Goal: Information Seeking & Learning: Learn about a topic

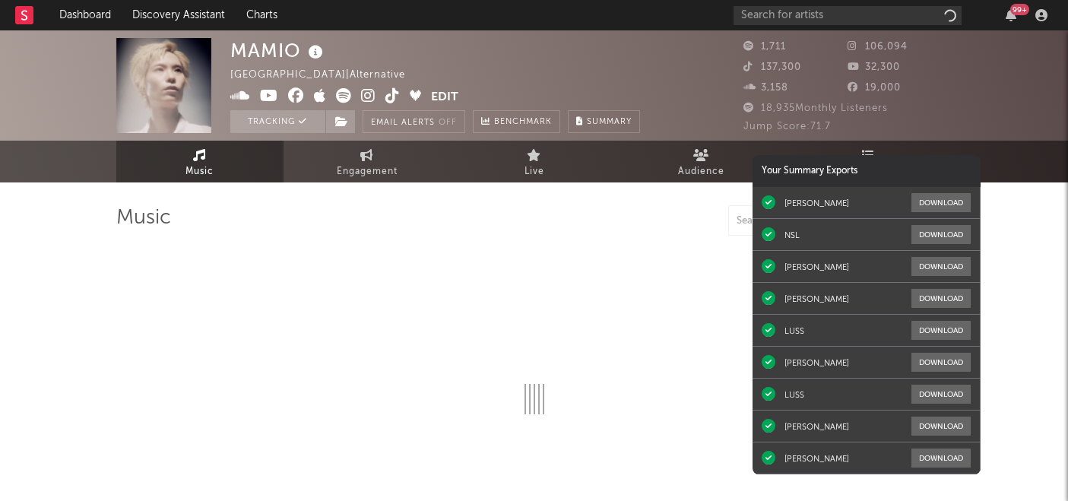
select select "1w"
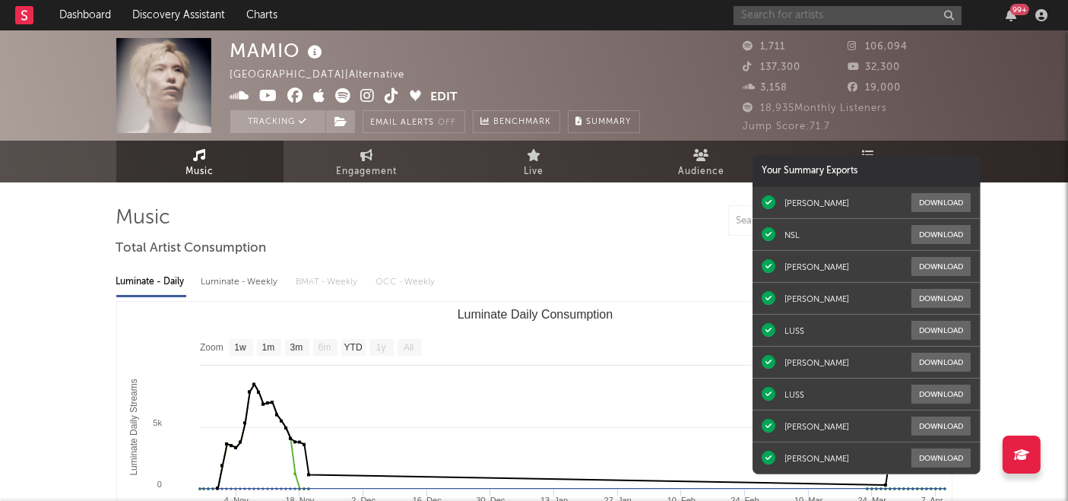
click at [792, 14] on input "text" at bounding box center [848, 15] width 228 height 19
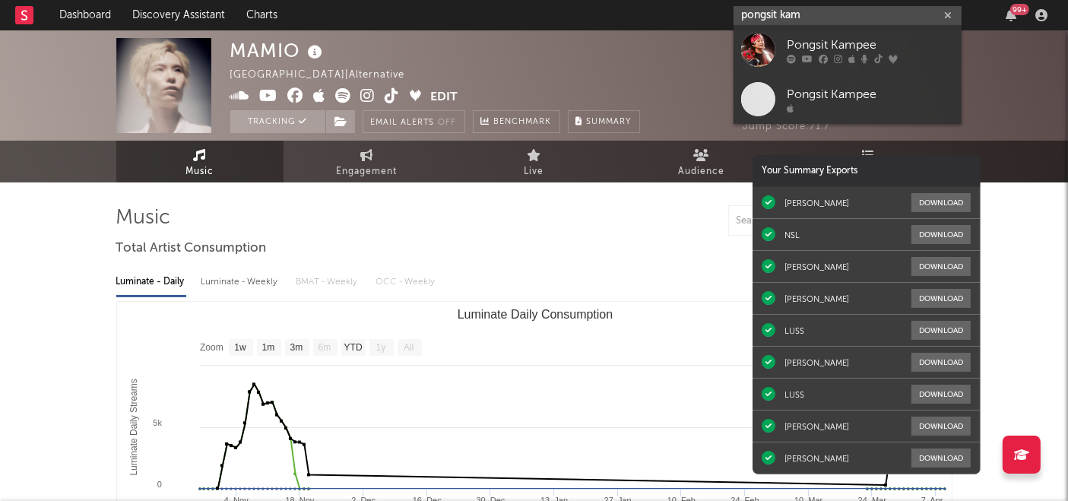
type input "pongsit kam"
click at [808, 51] on div "Pongsit Kampee" at bounding box center [870, 45] width 167 height 18
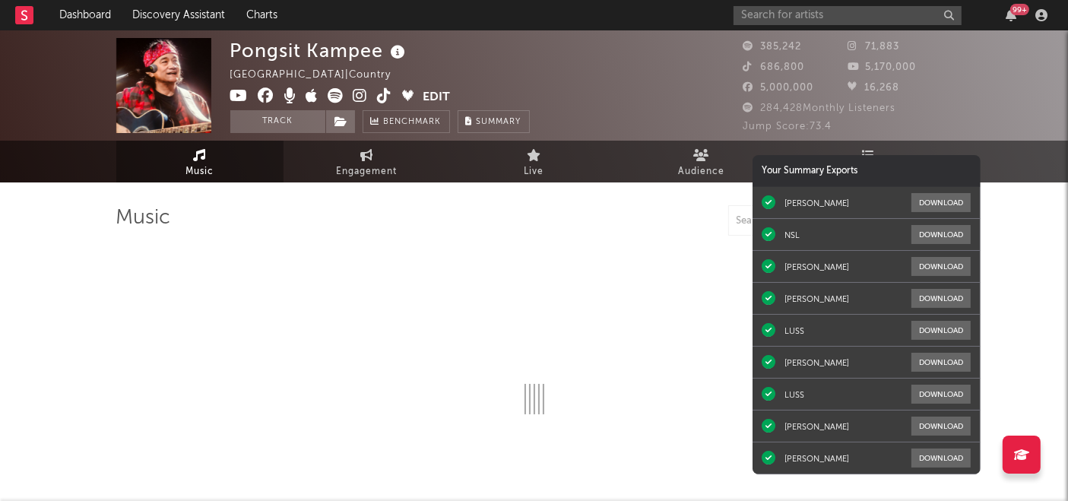
select select "6m"
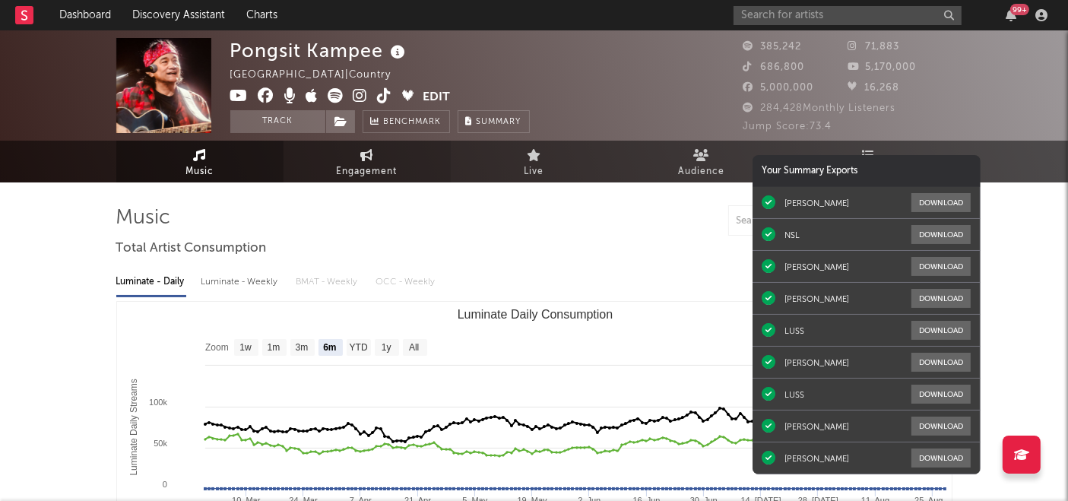
click at [354, 173] on span "Engagement" at bounding box center [367, 172] width 61 height 18
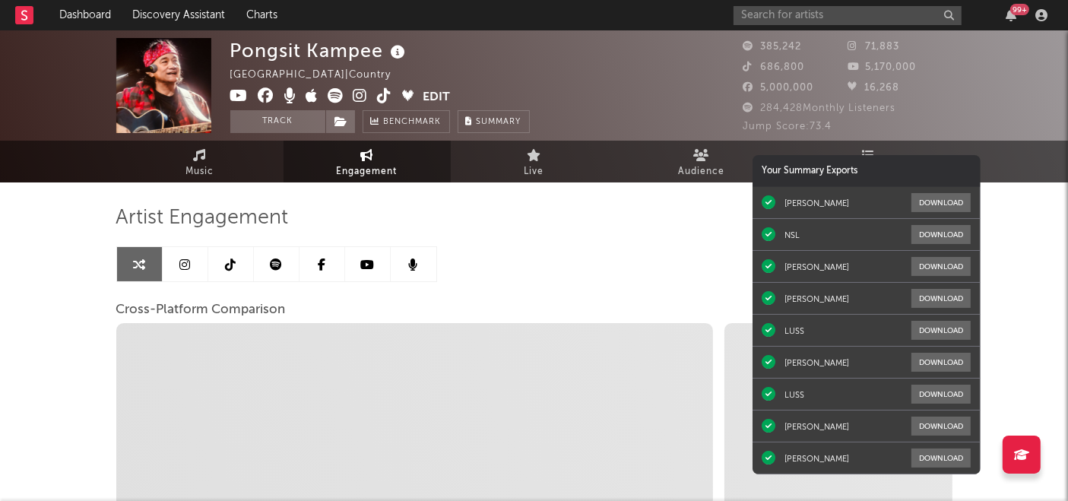
select select "1w"
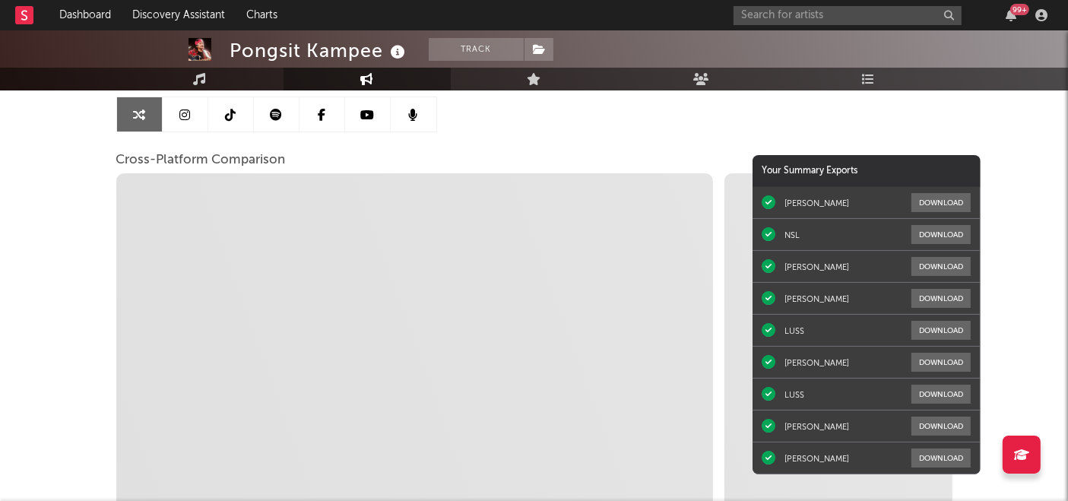
scroll to position [150, 0]
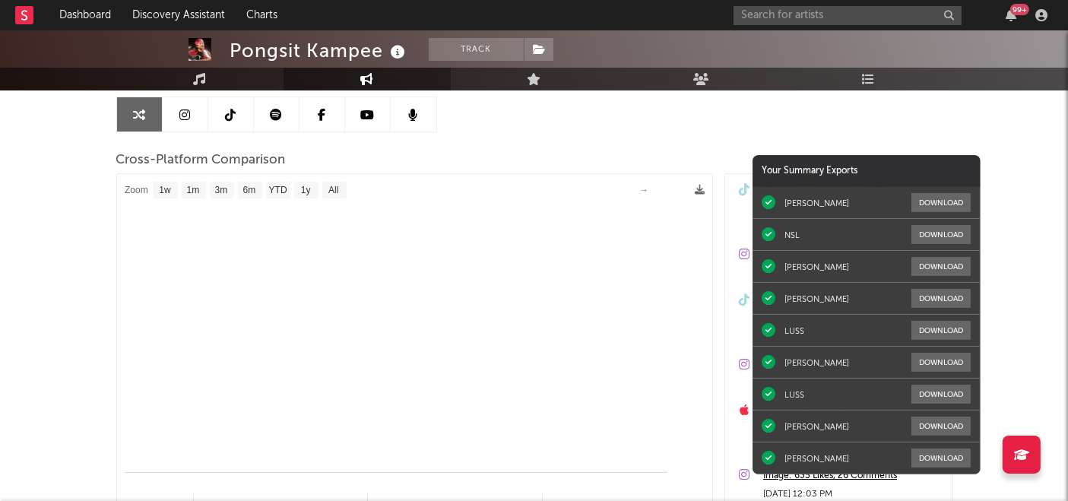
select select "1m"
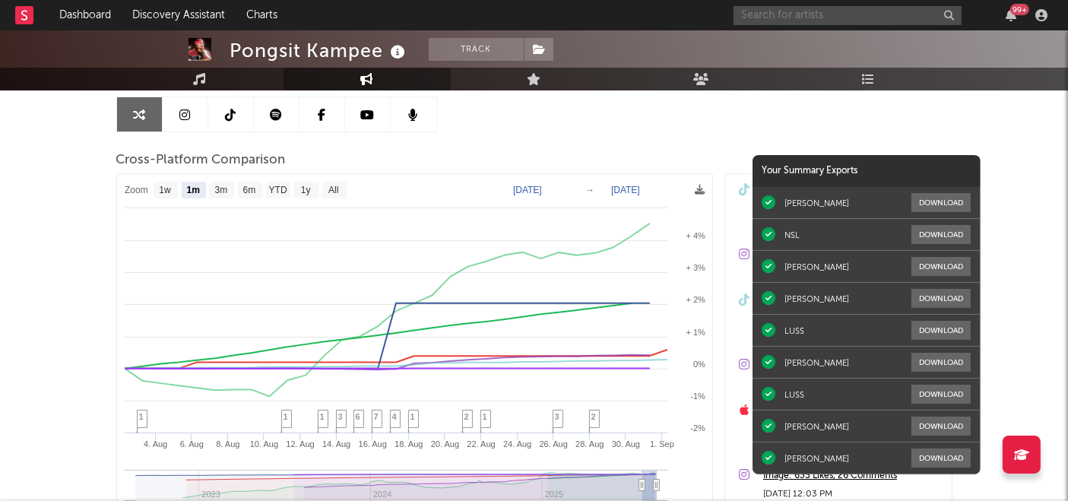
click at [890, 18] on input "text" at bounding box center [848, 15] width 228 height 19
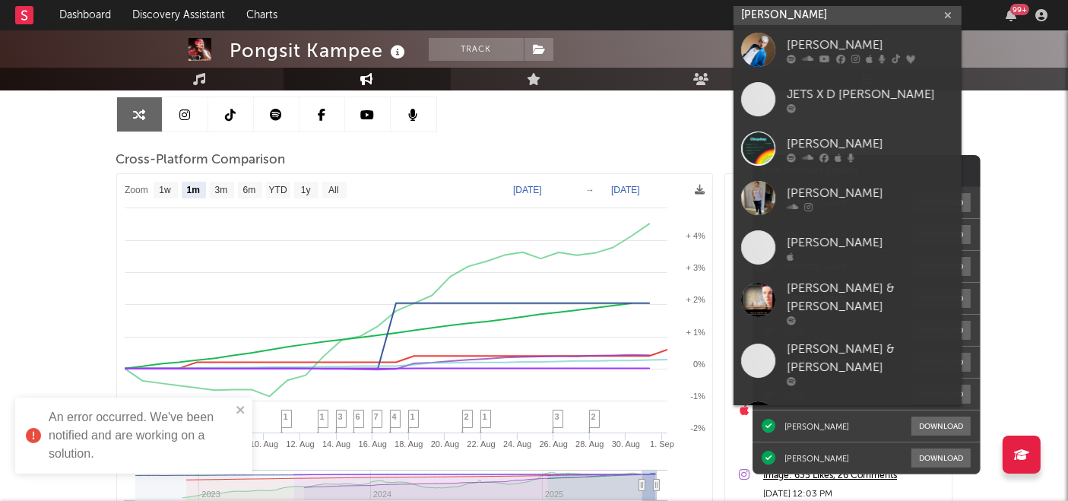
type input "d gerrard"
click at [860, 48] on div "[PERSON_NAME]" at bounding box center [870, 45] width 167 height 18
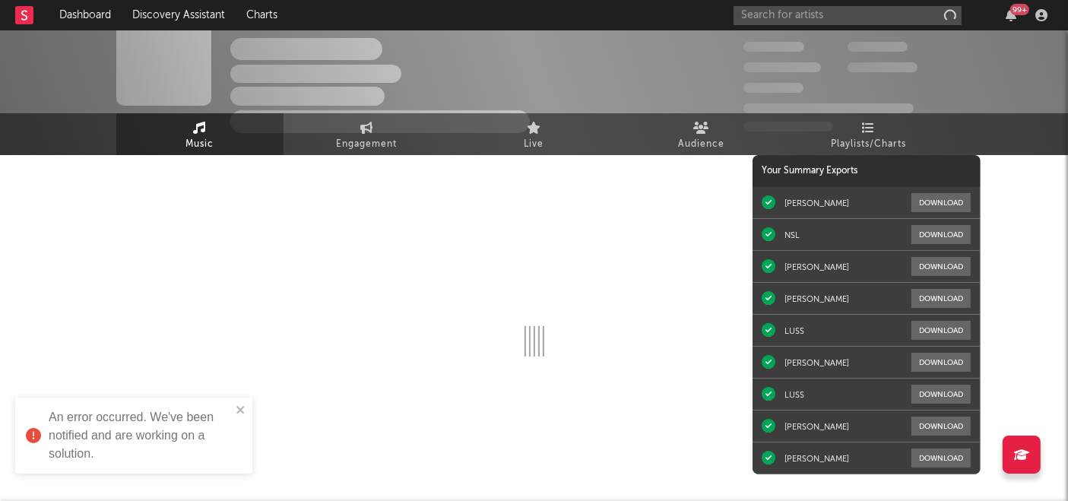
scroll to position [27, 0]
click at [342, 142] on span "Engagement" at bounding box center [367, 145] width 61 height 18
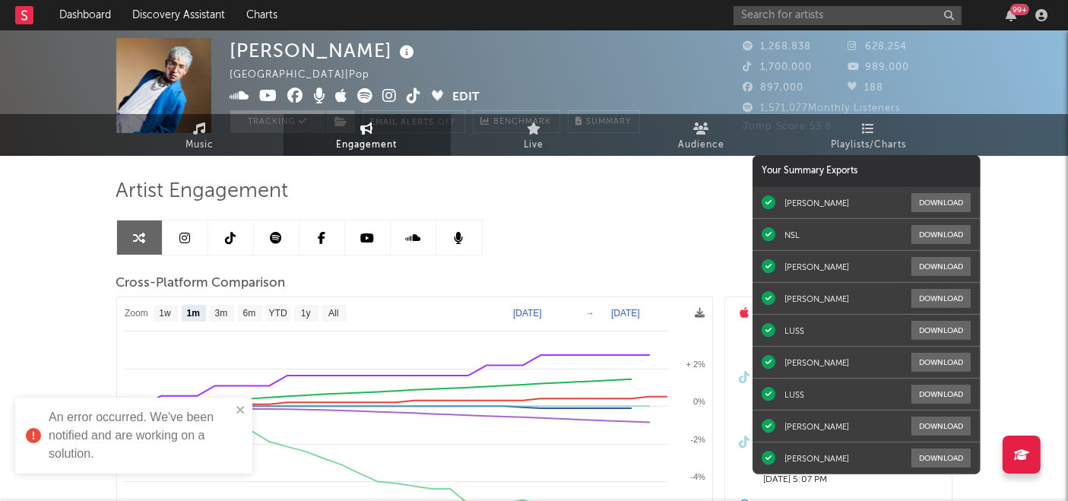
select select "1m"
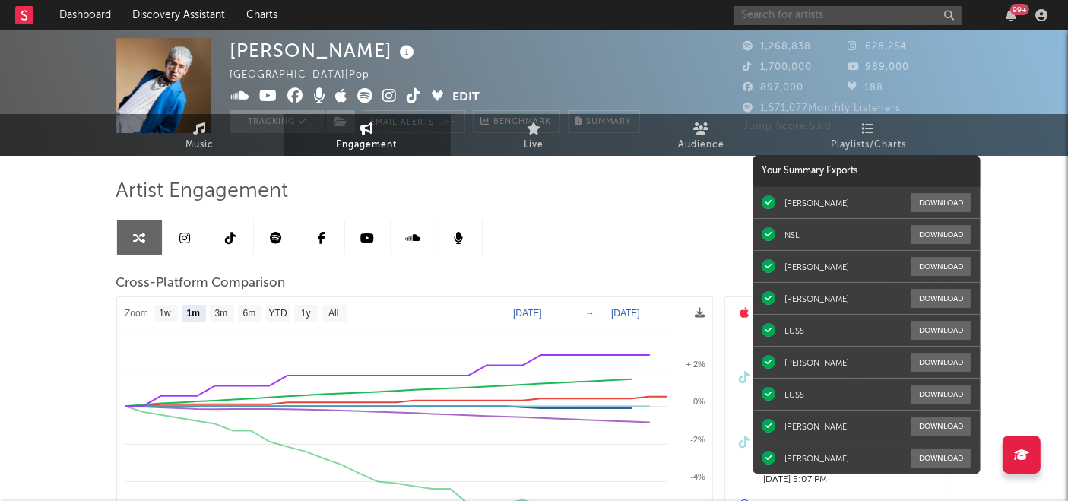
click at [908, 8] on input "text" at bounding box center [848, 15] width 228 height 19
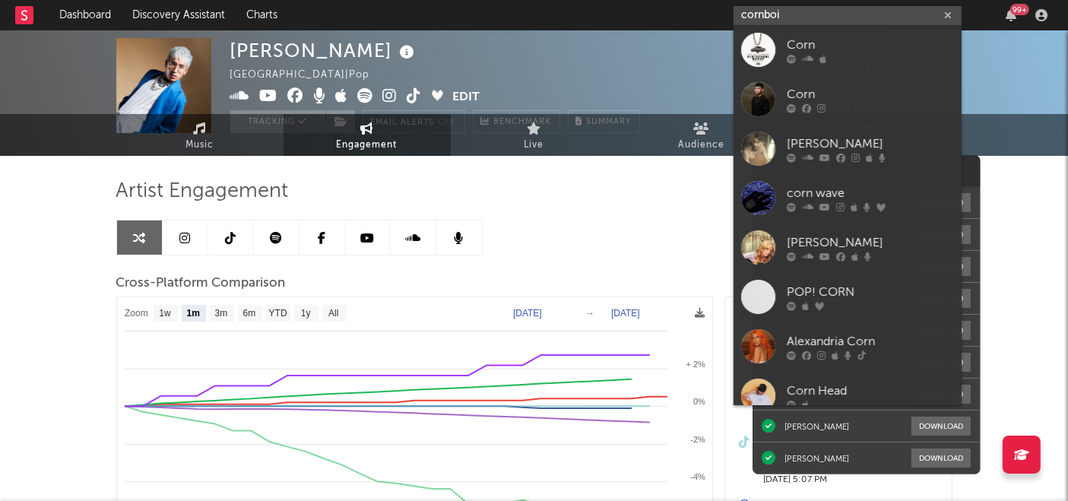
click at [843, 16] on input "cornboi" at bounding box center [848, 15] width 228 height 19
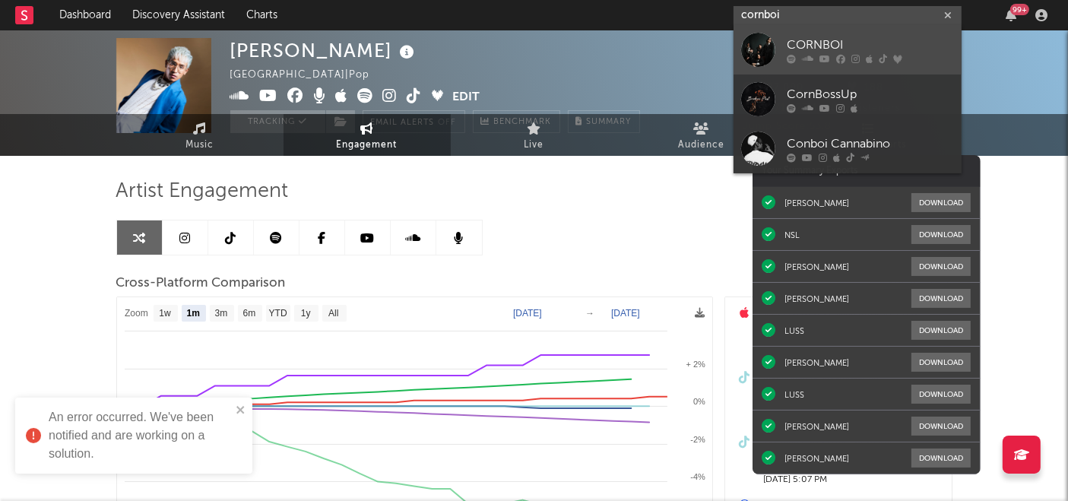
type input "cornboi"
click at [825, 40] on div "CORNBOI" at bounding box center [870, 45] width 167 height 18
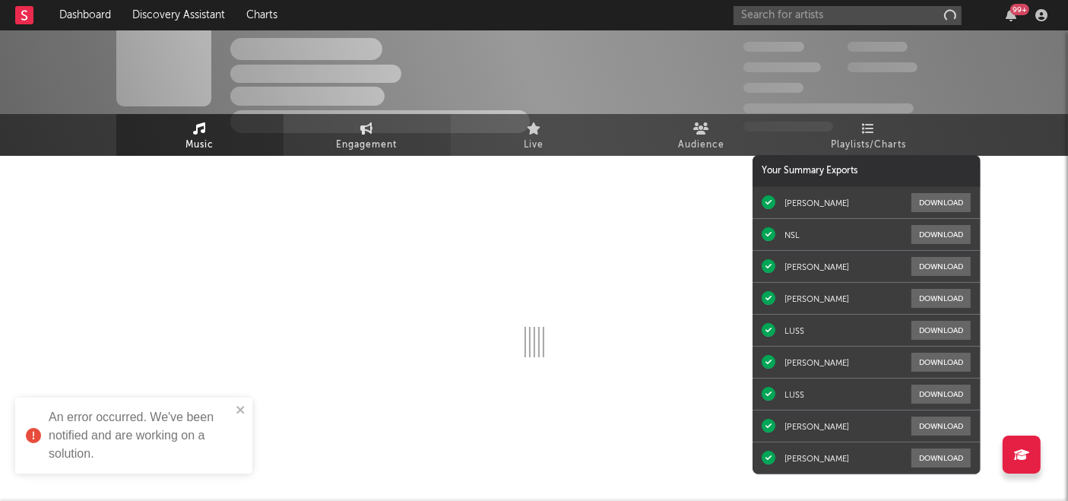
click at [371, 132] on icon at bounding box center [366, 128] width 13 height 12
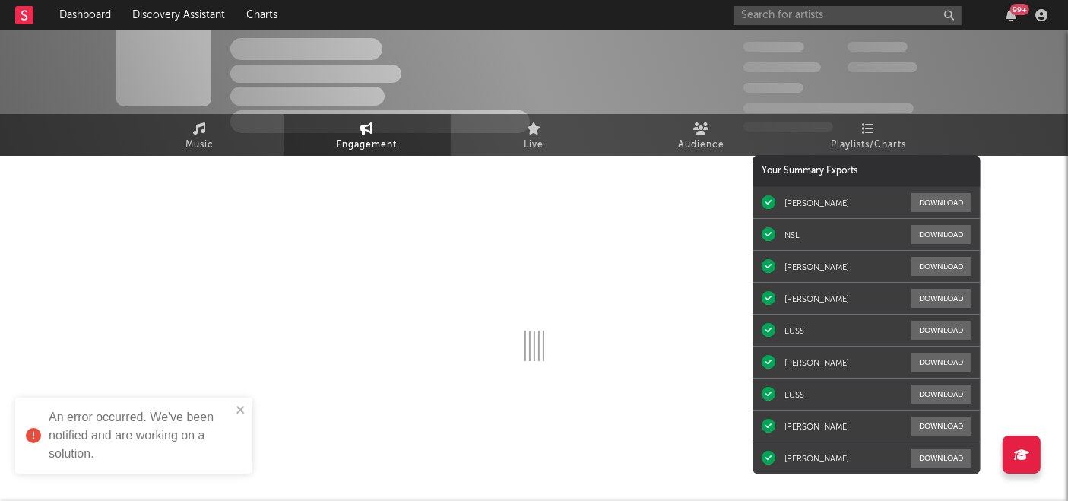
select select "1w"
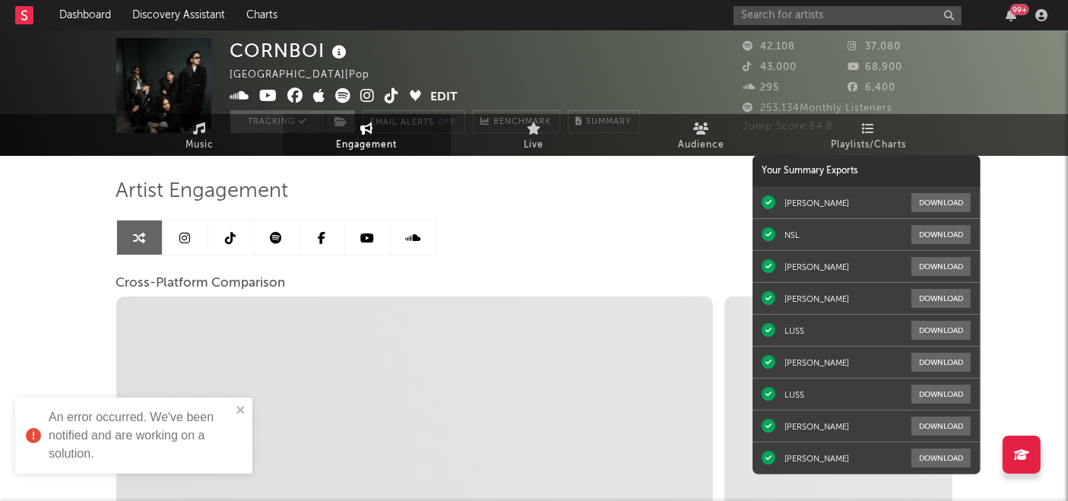
select select "1m"
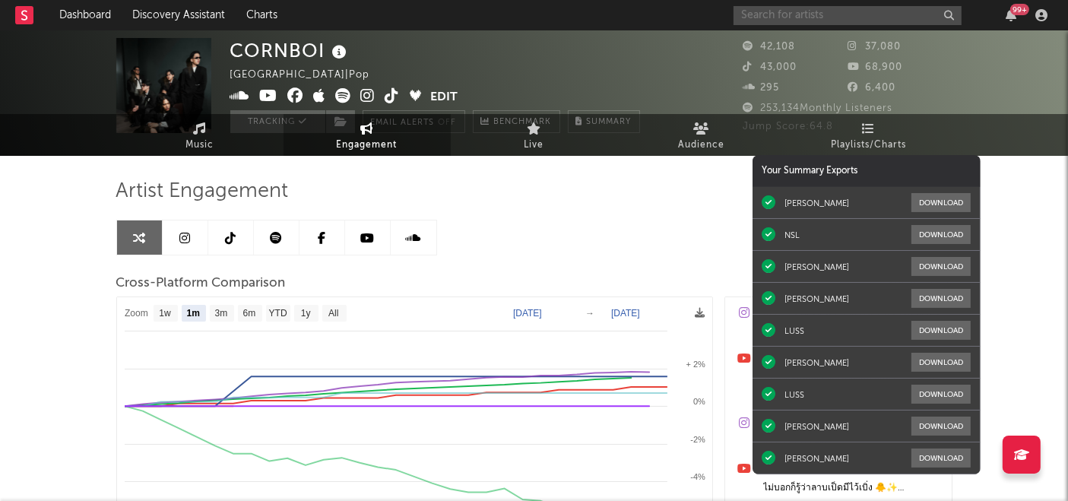
click at [889, 14] on input "text" at bounding box center [848, 15] width 228 height 19
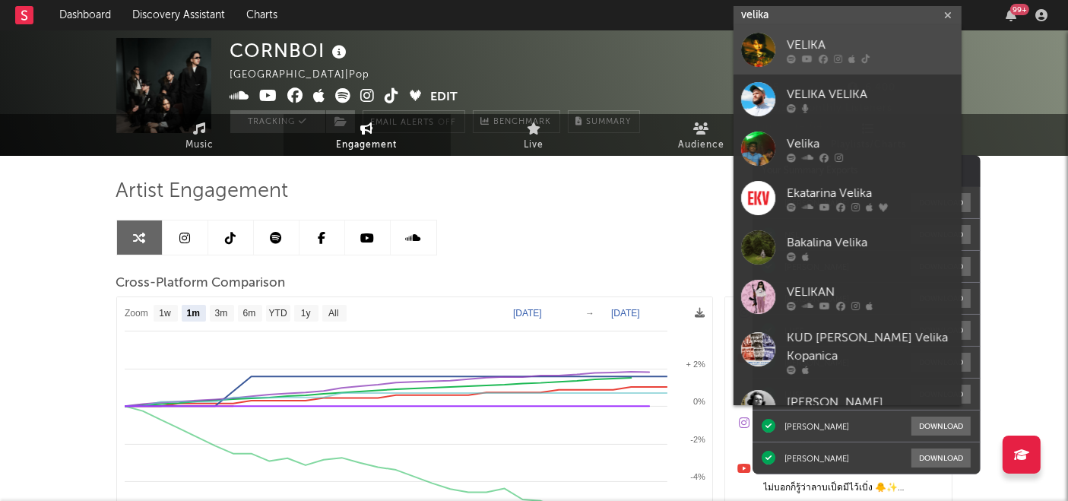
type input "velika"
click at [823, 42] on div "VELIKA" at bounding box center [870, 45] width 167 height 18
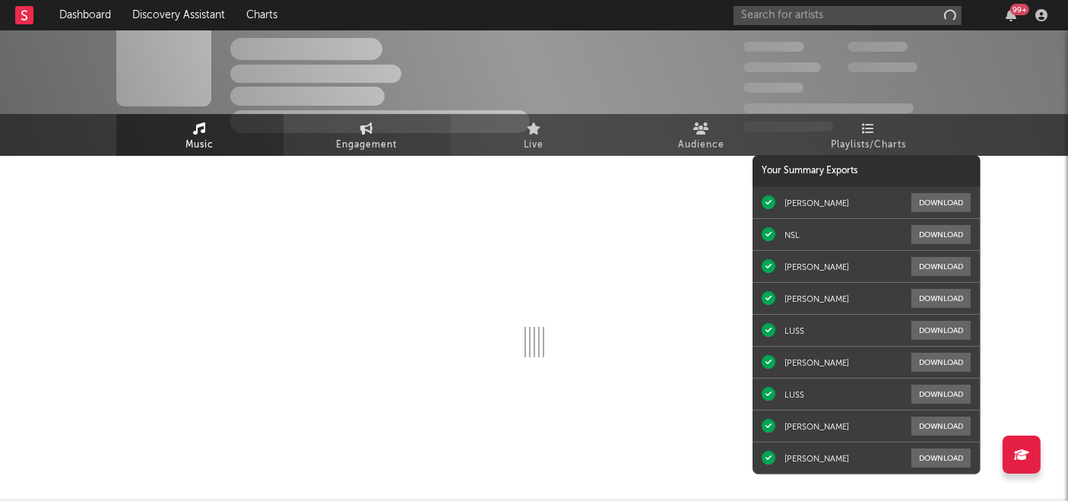
click at [371, 134] on link "Engagement" at bounding box center [367, 135] width 167 height 42
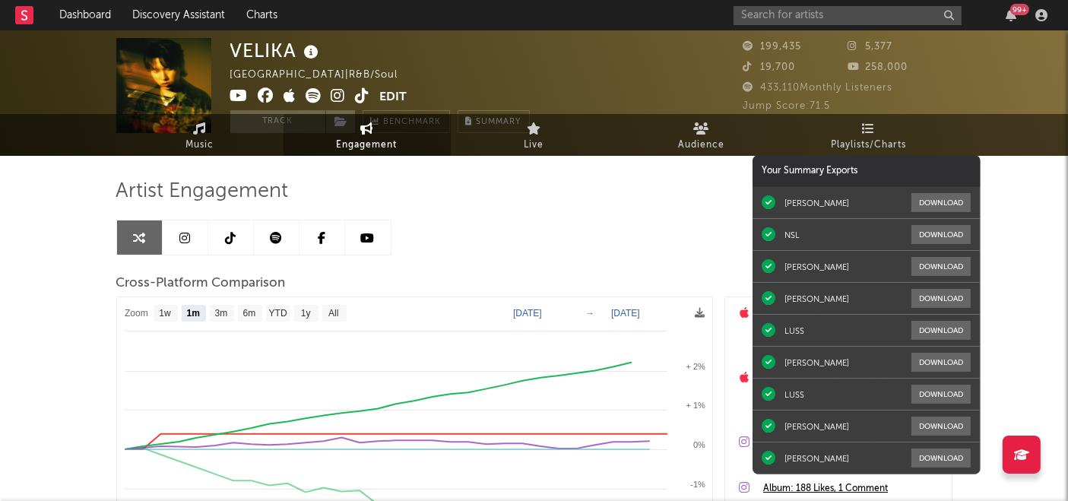
select select "1m"
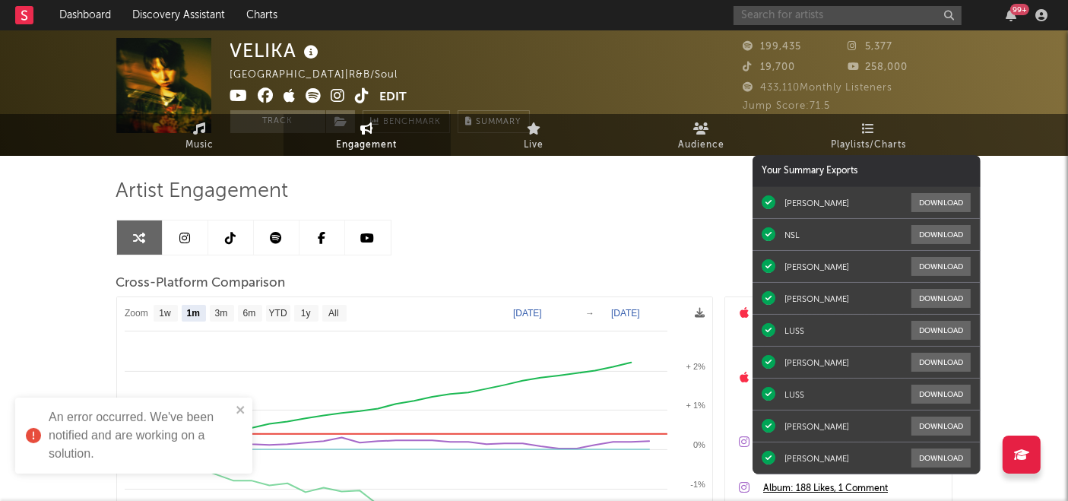
click at [854, 9] on input "text" at bounding box center [848, 15] width 228 height 19
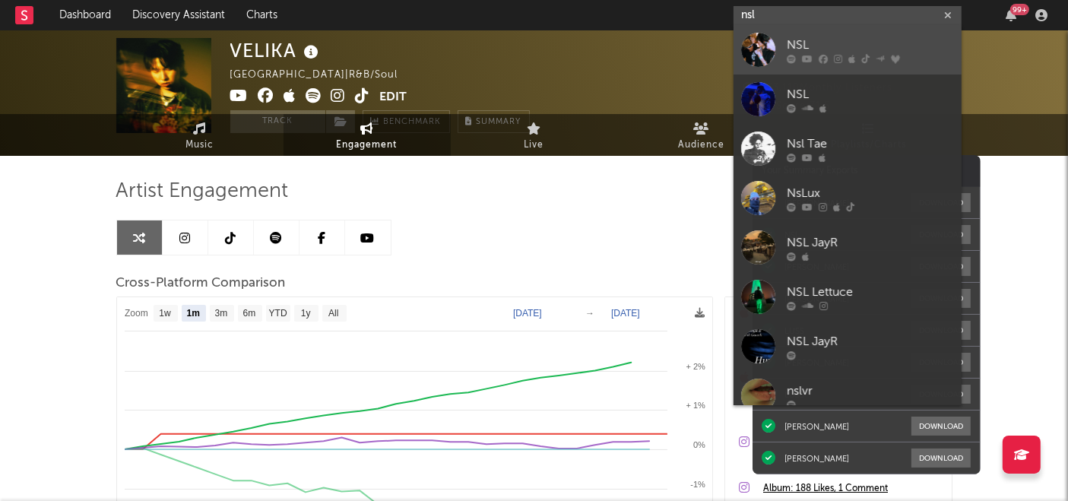
type input "nsl"
click at [812, 56] on div at bounding box center [870, 59] width 167 height 9
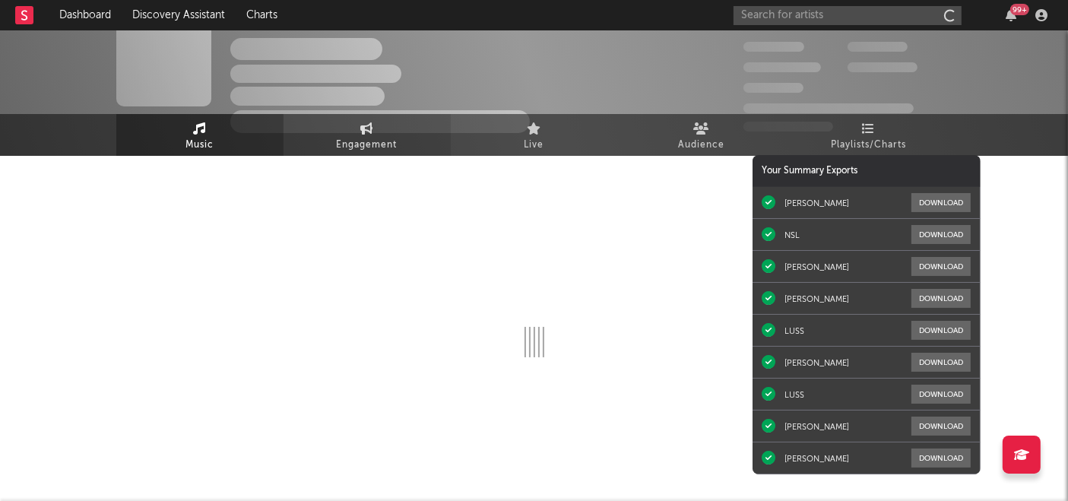
click at [376, 133] on link "Engagement" at bounding box center [367, 135] width 167 height 42
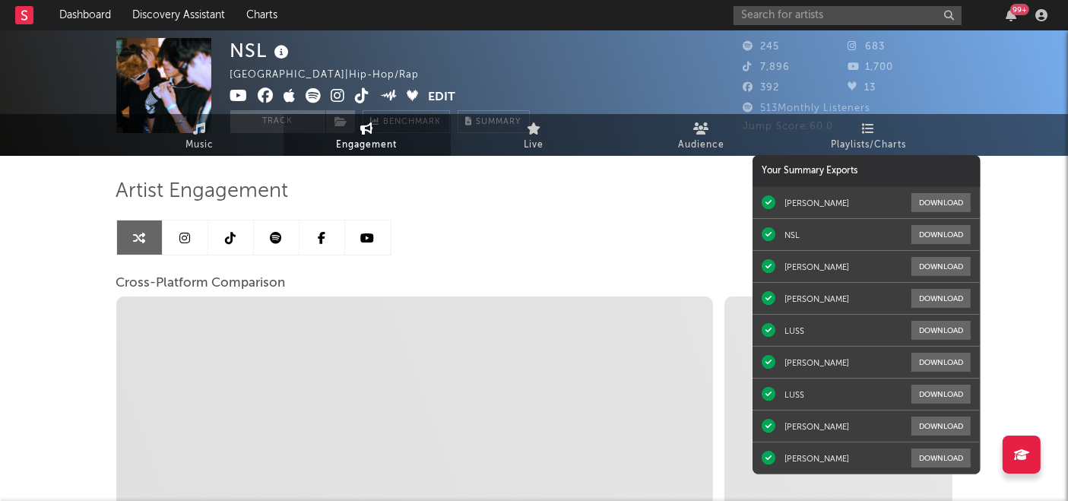
select select "1m"
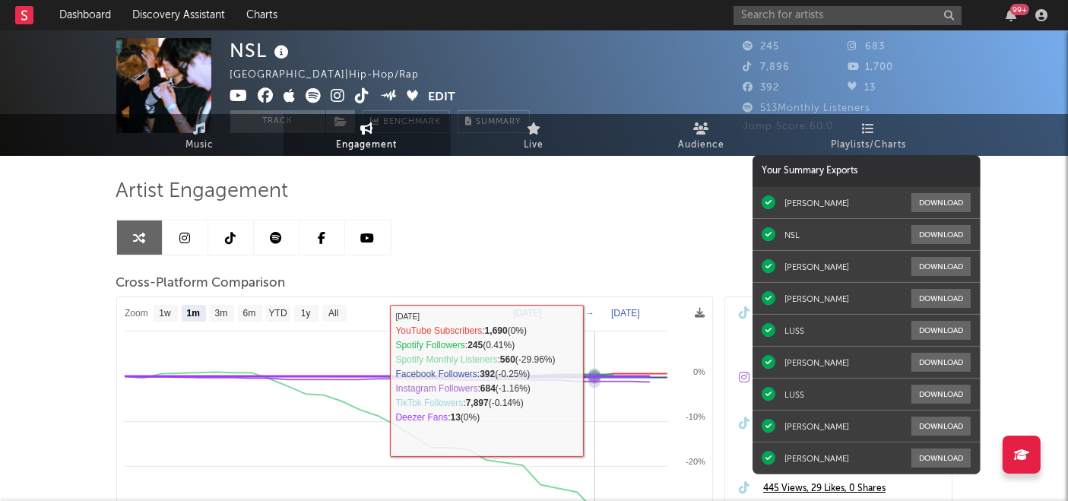
scroll to position [173, 0]
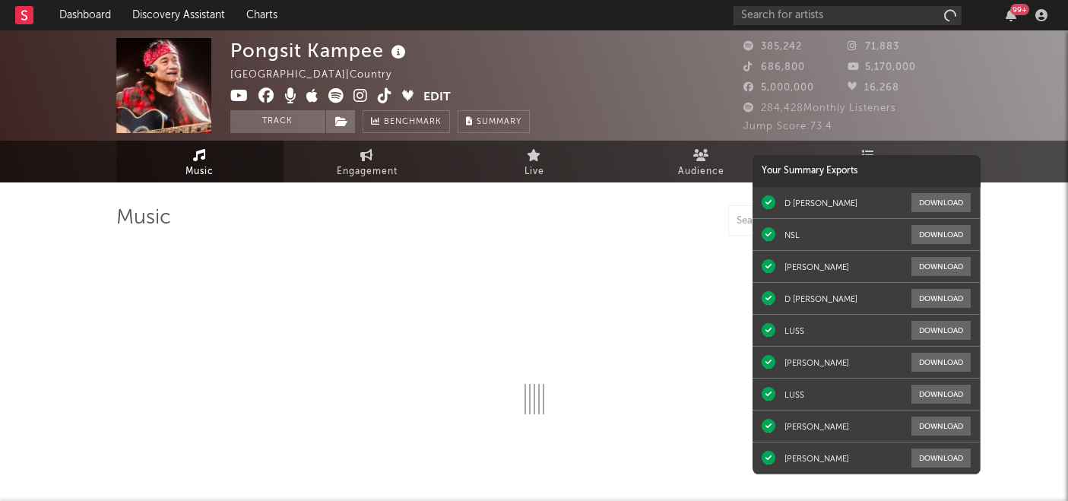
select select "6m"
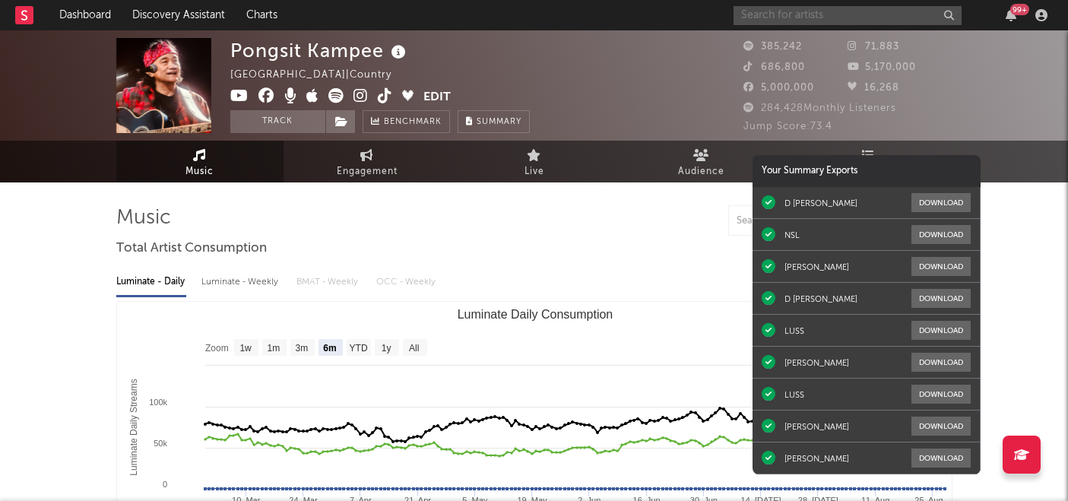
click at [871, 17] on input "text" at bounding box center [848, 15] width 228 height 19
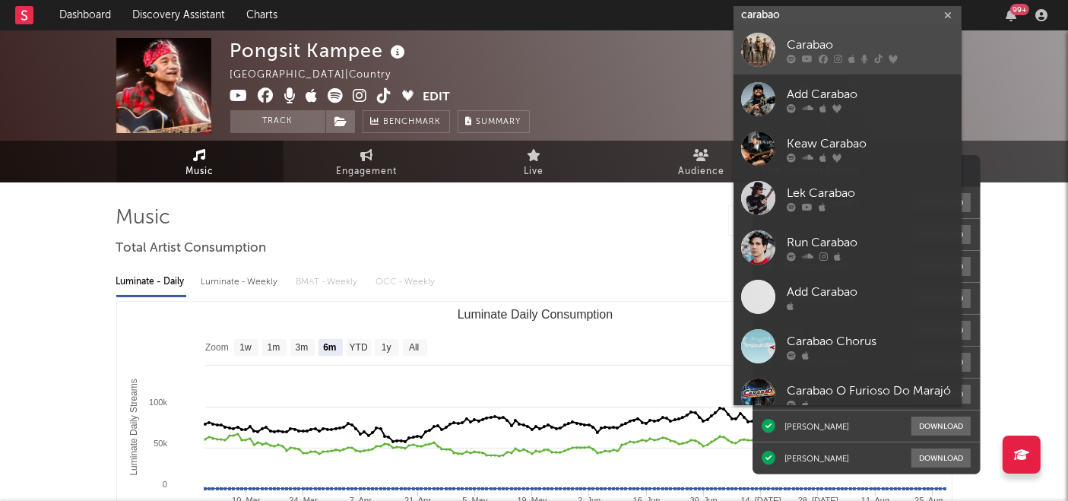
type input "carabao"
click at [798, 48] on div "Carabao" at bounding box center [870, 45] width 167 height 18
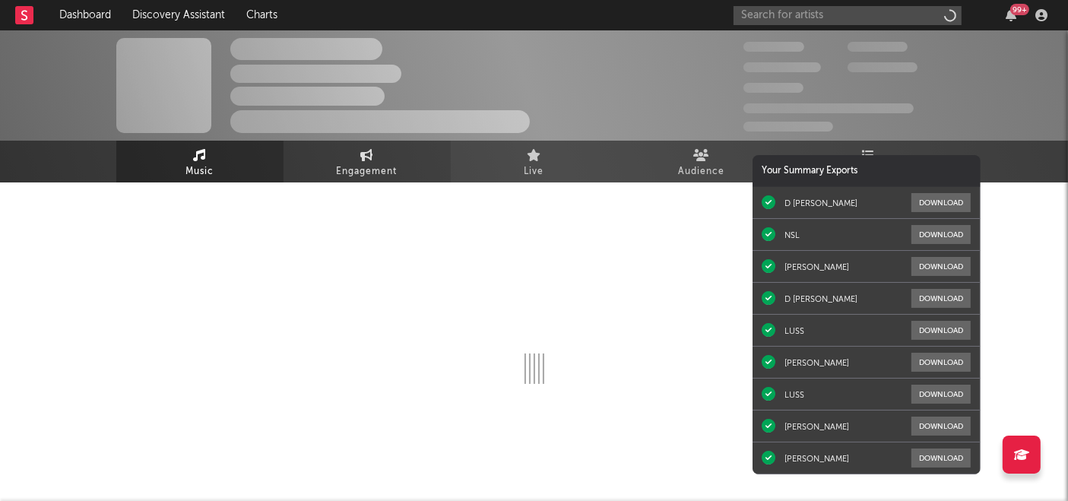
click at [376, 168] on span "Engagement" at bounding box center [367, 172] width 61 height 18
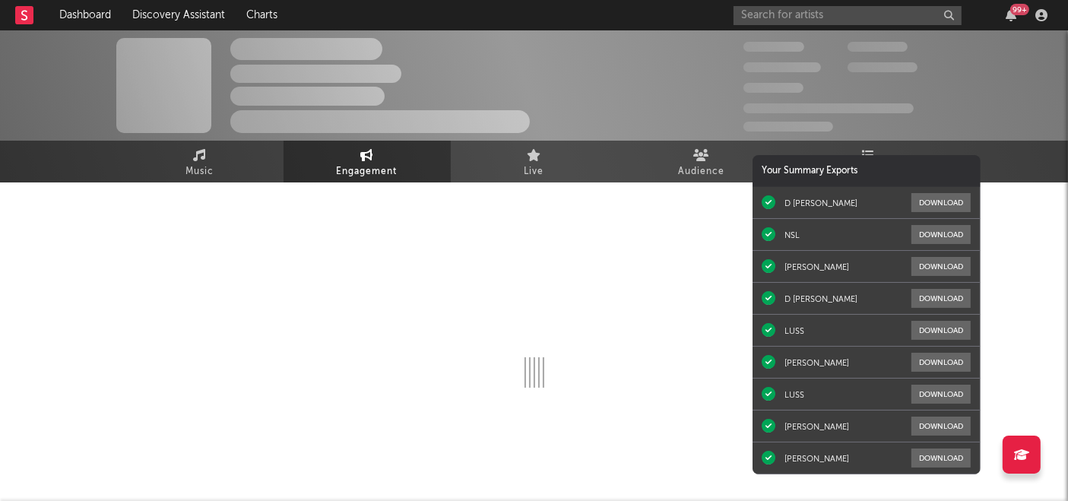
select select "1w"
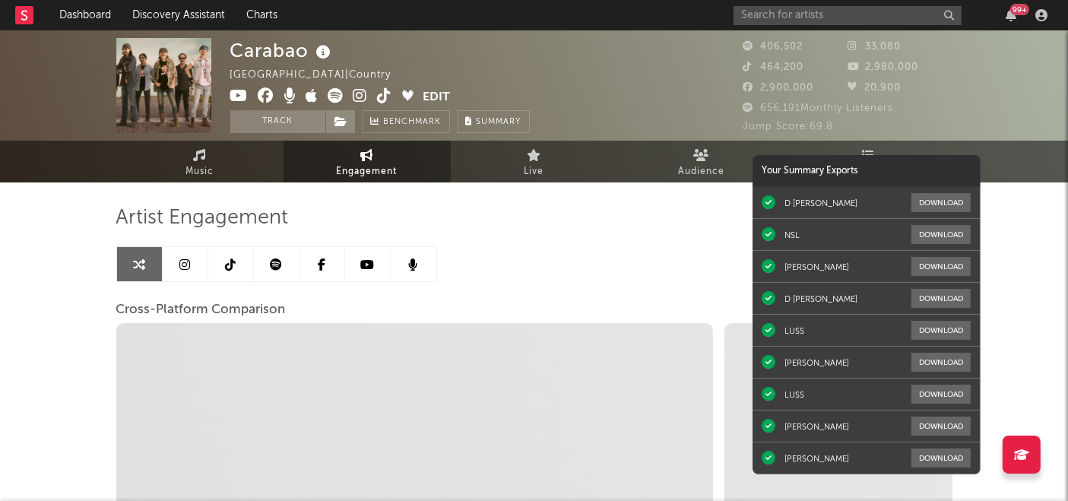
select select "1m"
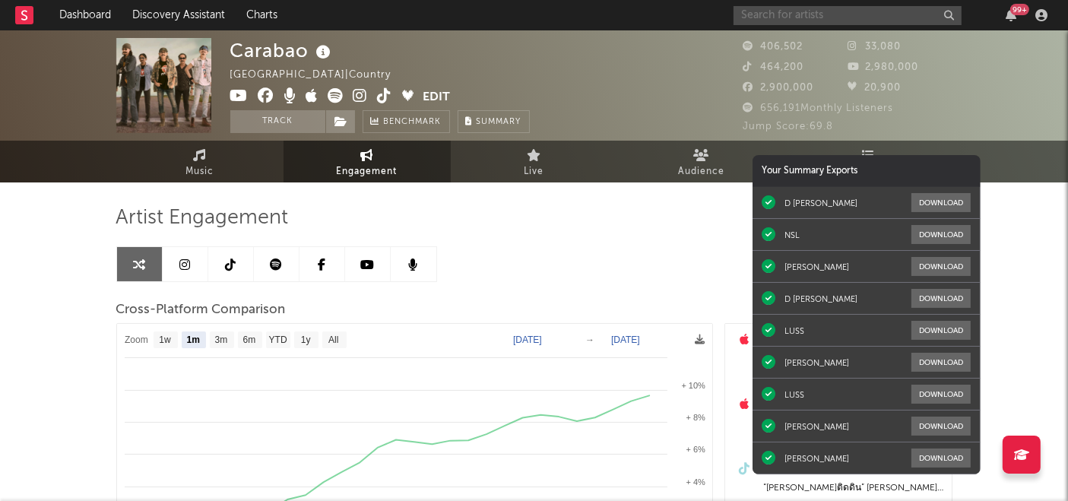
click at [862, 21] on input "text" at bounding box center [848, 15] width 228 height 19
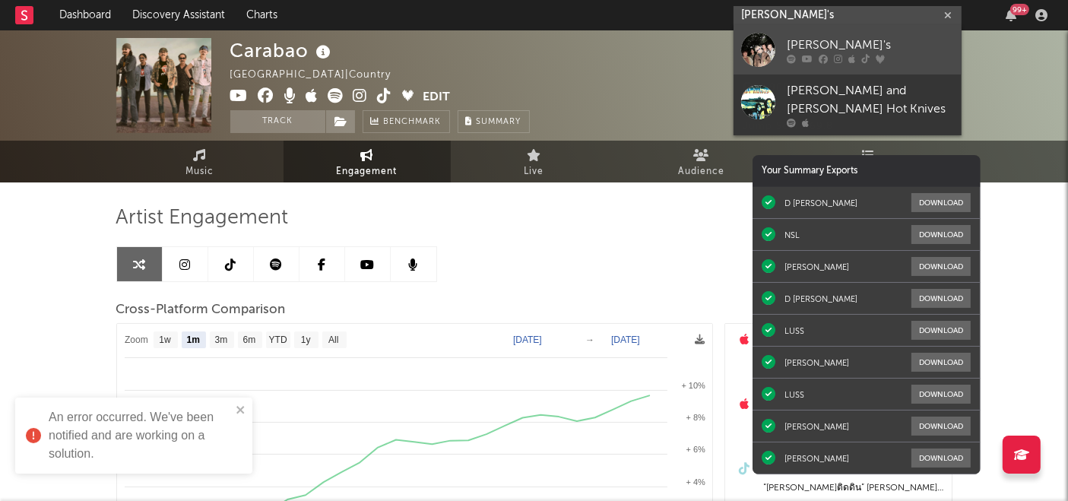
type input "ayla's"
click at [828, 43] on div "[PERSON_NAME]'s" at bounding box center [870, 45] width 167 height 18
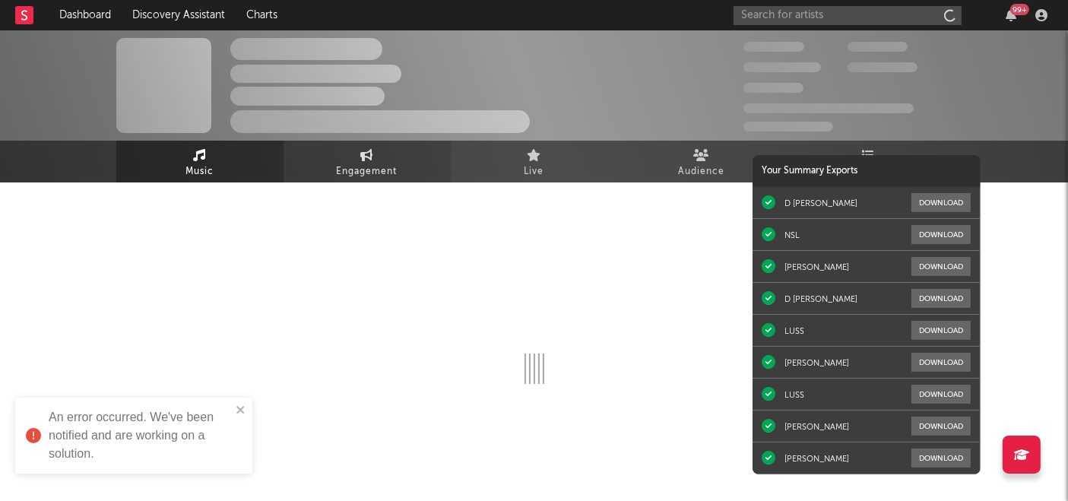
click at [370, 159] on icon at bounding box center [366, 155] width 13 height 12
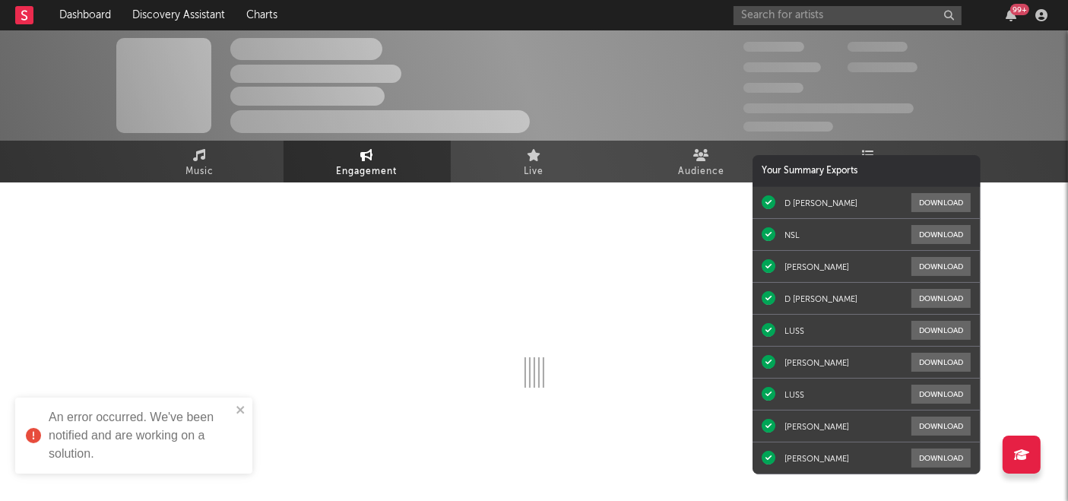
select select "1w"
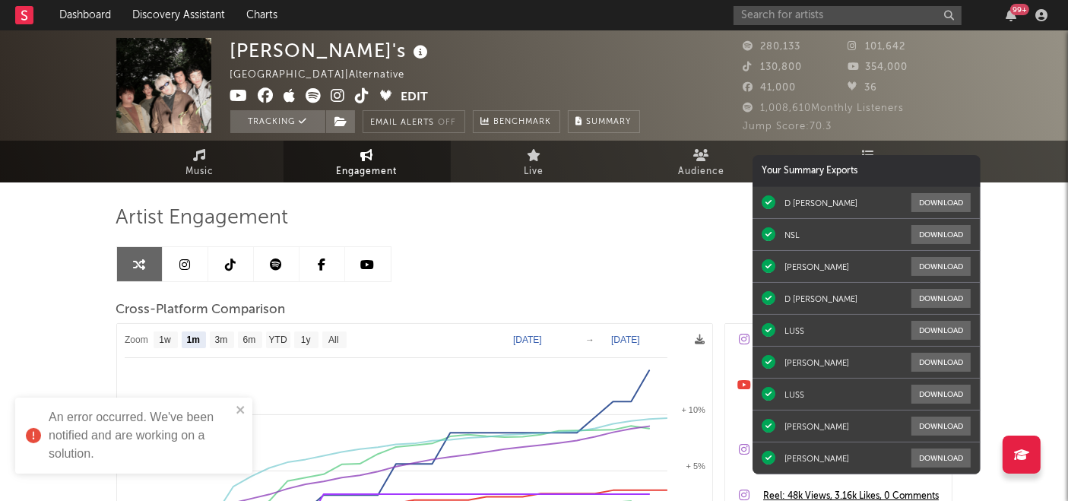
select select "1m"
click at [839, 18] on input "text" at bounding box center [848, 15] width 228 height 19
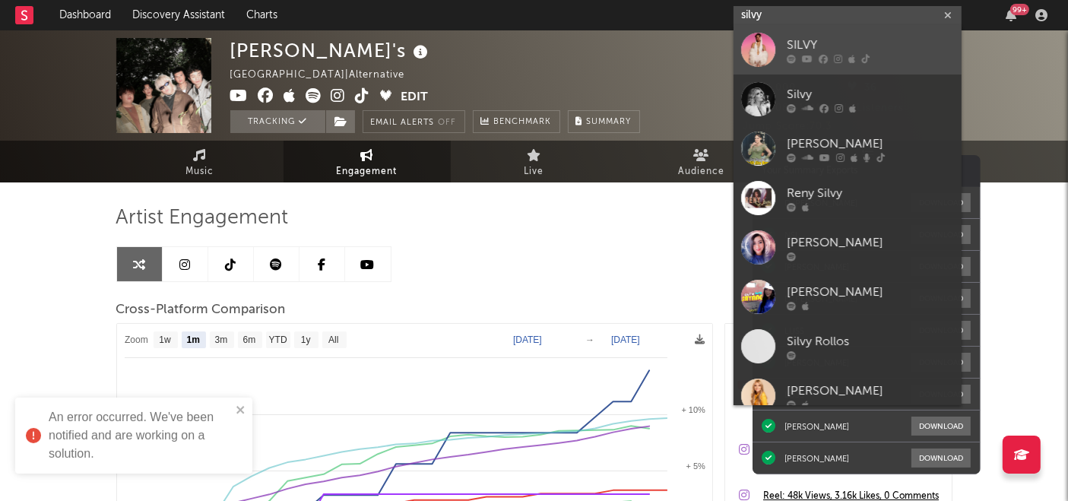
type input "silvy"
click at [815, 51] on div "SILVY" at bounding box center [870, 45] width 167 height 18
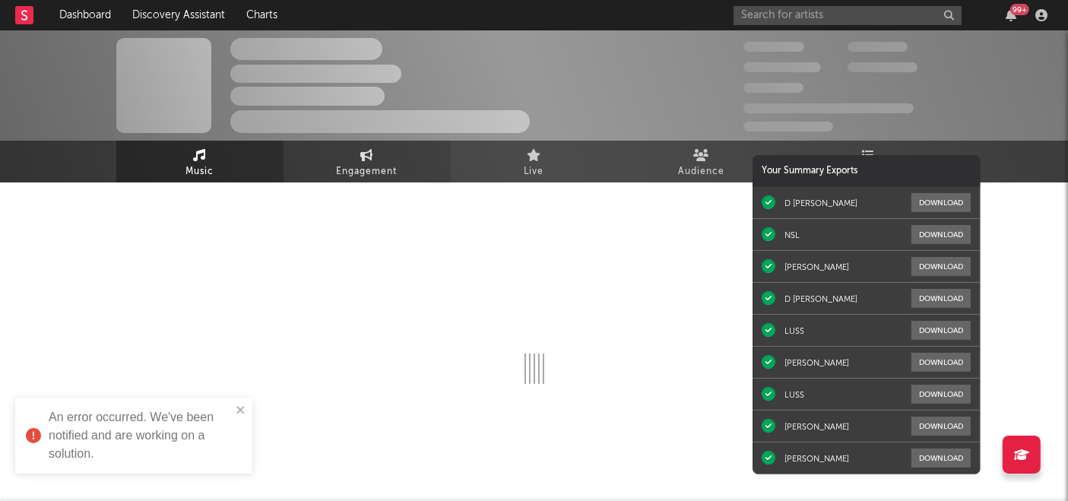
click at [376, 163] on span "Engagement" at bounding box center [367, 172] width 61 height 18
select select "1w"
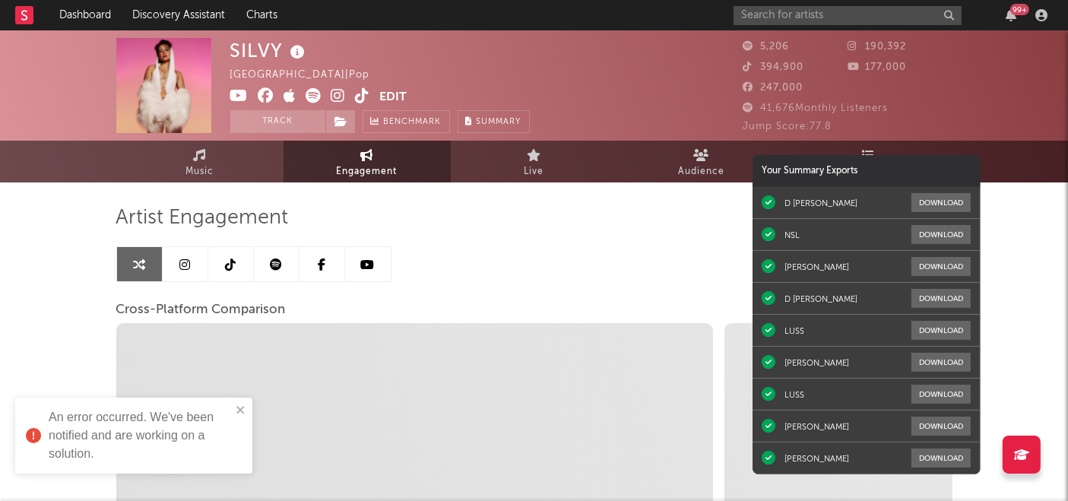
select select "1m"
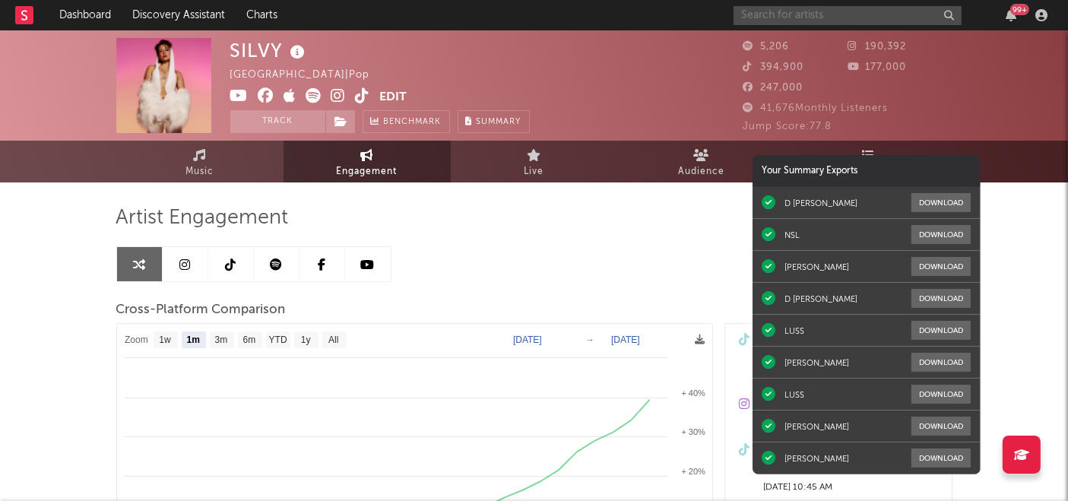
click at [836, 11] on input "text" at bounding box center [848, 15] width 228 height 19
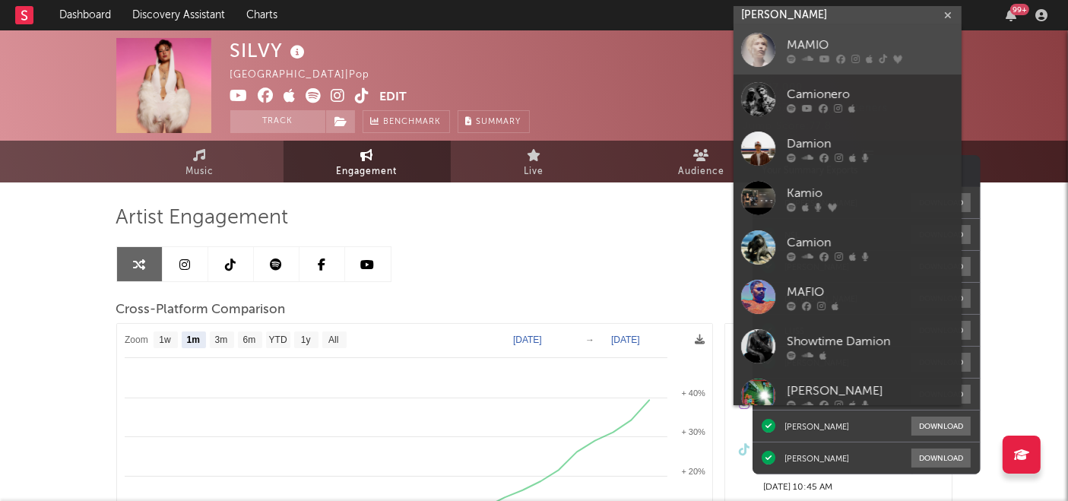
type input "mamio"
click at [817, 44] on div "MAMIO" at bounding box center [870, 45] width 167 height 18
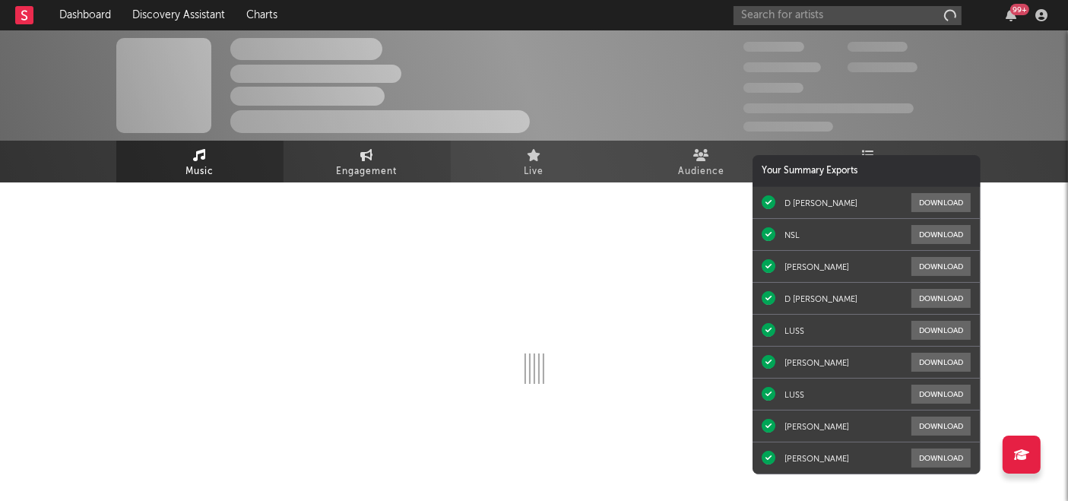
click at [363, 157] on icon at bounding box center [366, 155] width 13 height 12
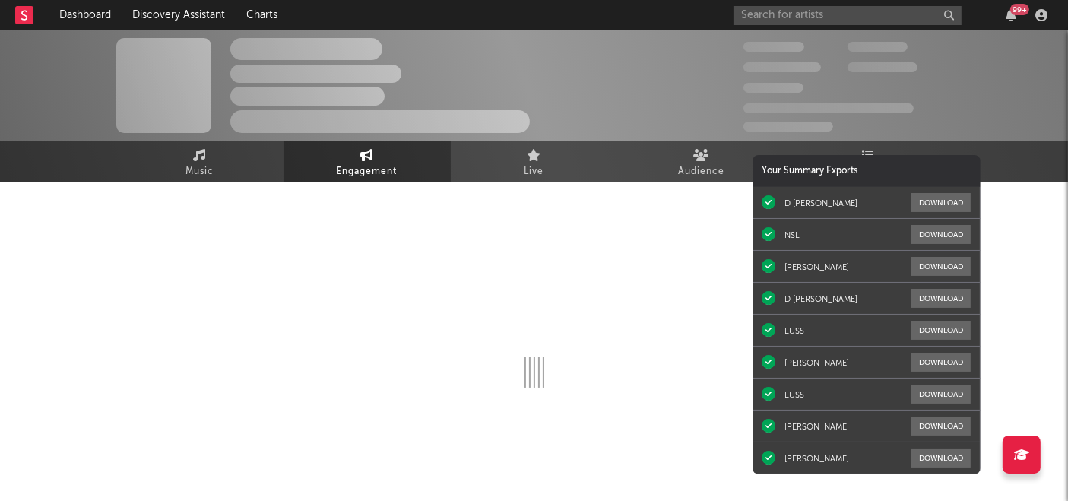
select select "1w"
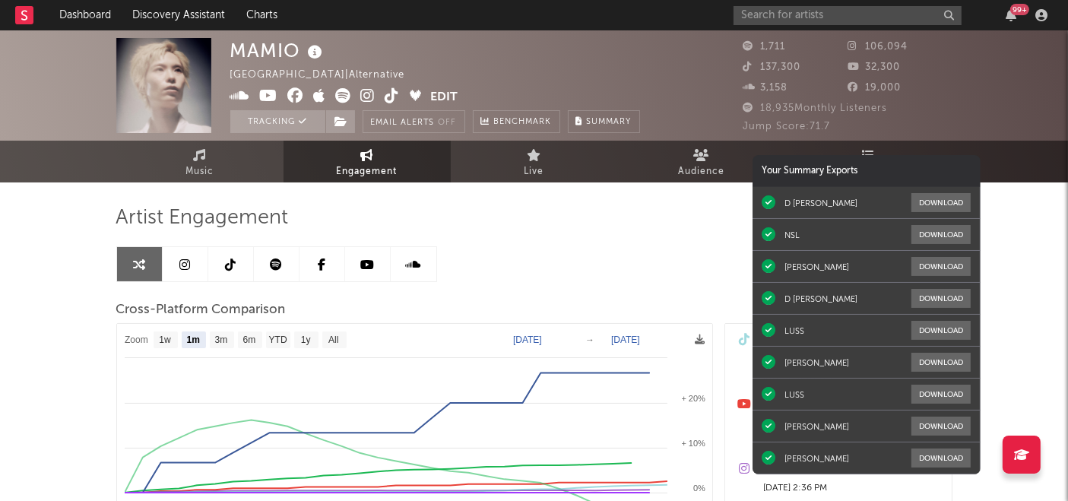
select select "1m"
click at [812, 11] on input "text" at bounding box center [848, 15] width 228 height 19
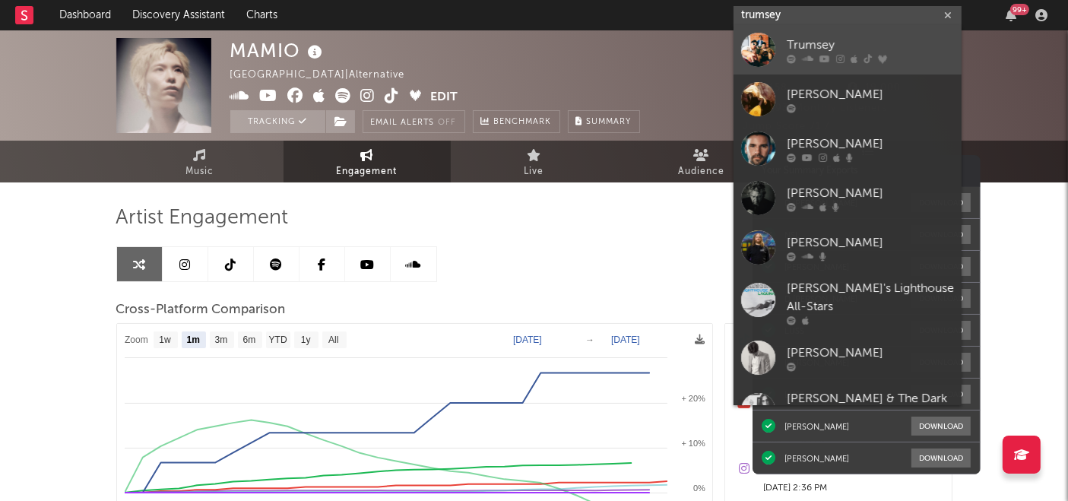
type input "trumsey"
click at [802, 59] on icon at bounding box center [807, 59] width 11 height 9
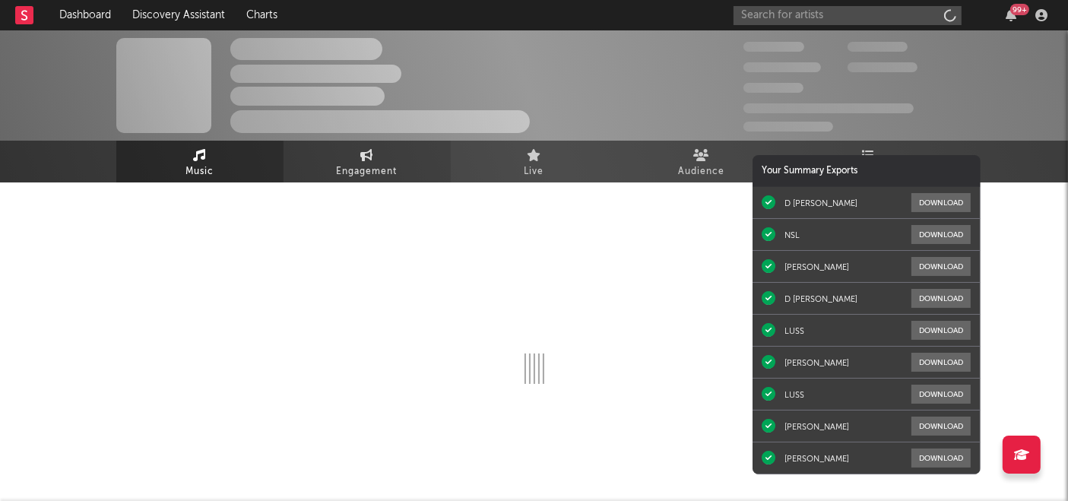
click at [379, 152] on link "Engagement" at bounding box center [367, 162] width 167 height 42
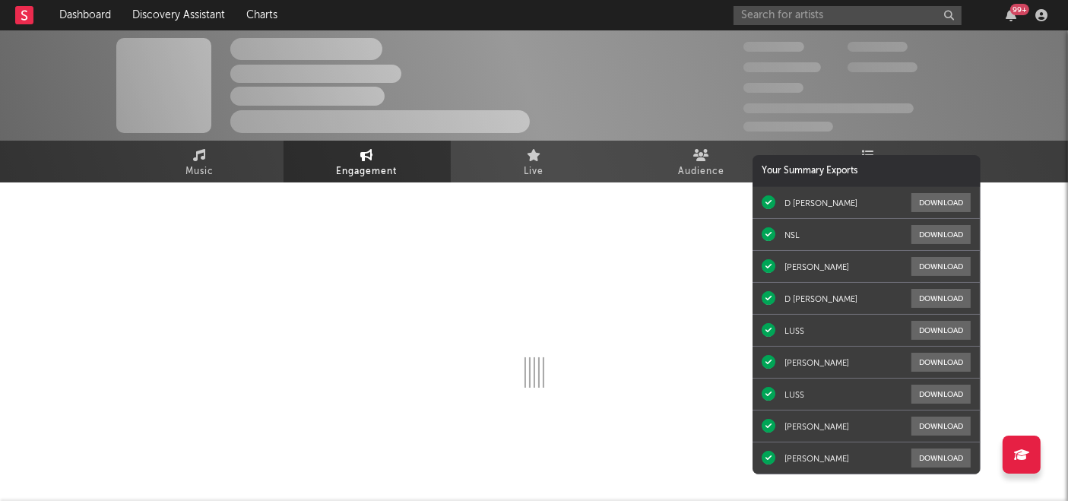
select select "1w"
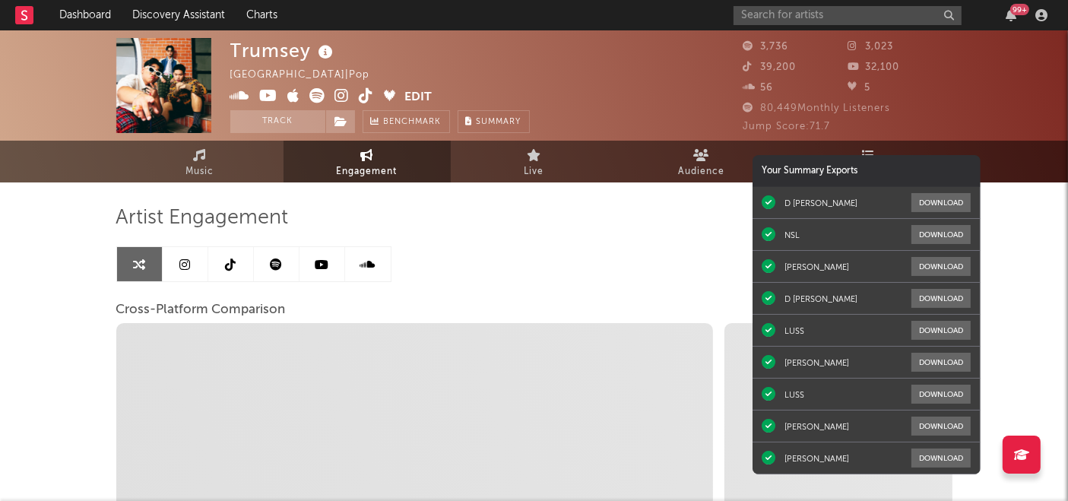
select select "1m"
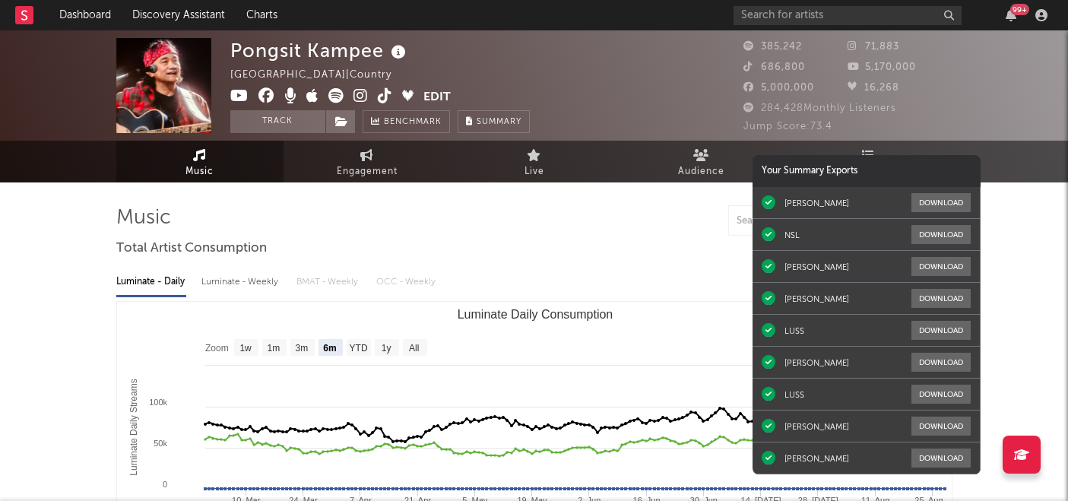
select select "6m"
click at [875, 18] on input "text" at bounding box center [848, 15] width 228 height 19
click at [836, 18] on input "[PERSON_NAME]" at bounding box center [848, 15] width 228 height 19
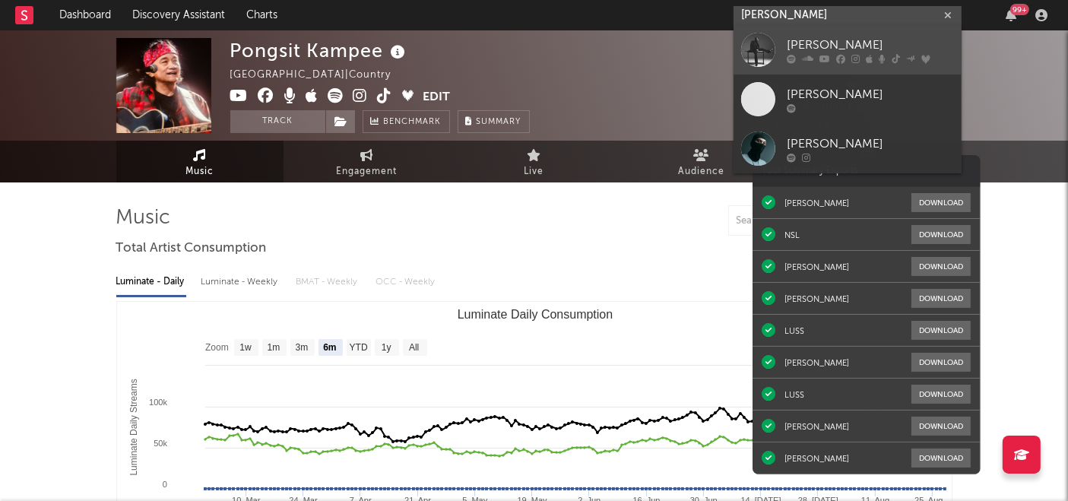
type input "[PERSON_NAME]"
click at [832, 35] on link "[PERSON_NAME]" at bounding box center [848, 49] width 228 height 49
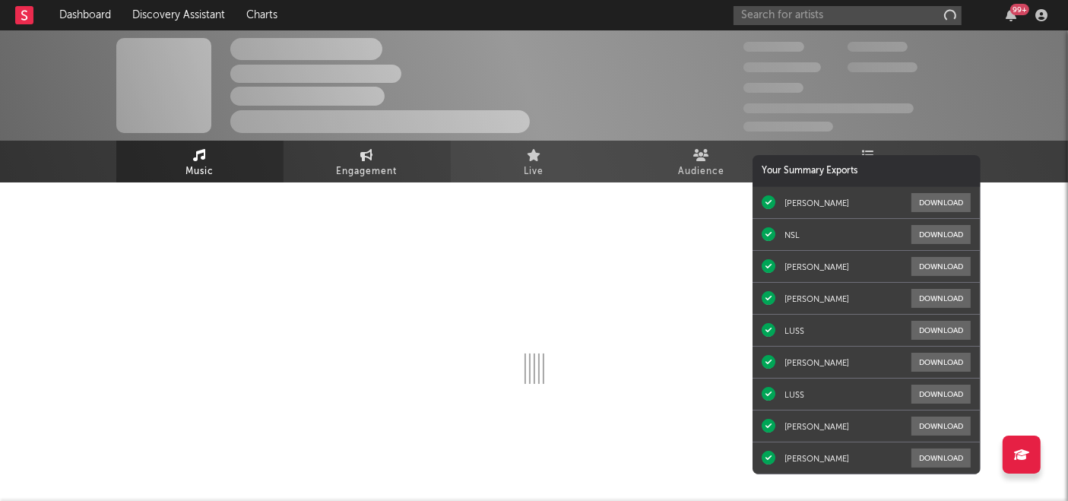
click at [383, 153] on link "Engagement" at bounding box center [367, 162] width 167 height 42
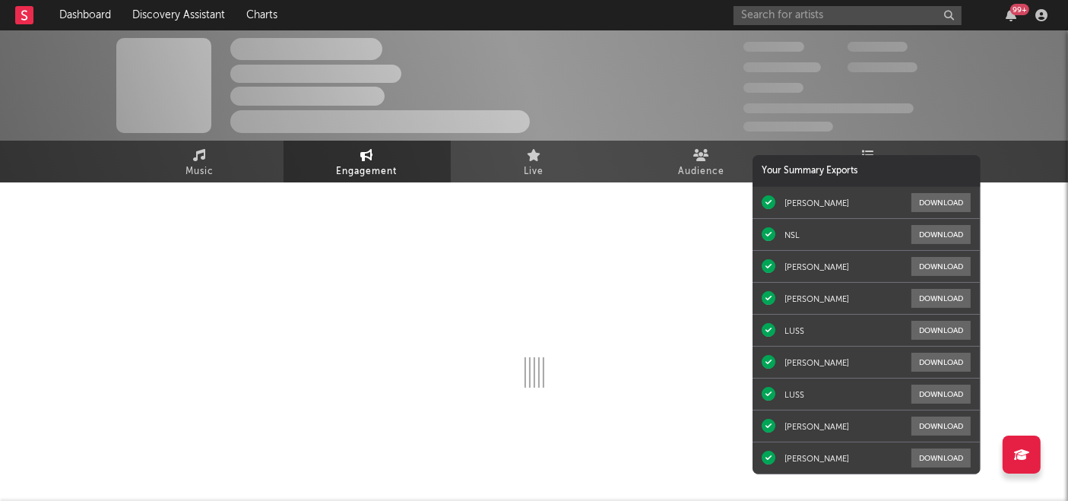
select select "1w"
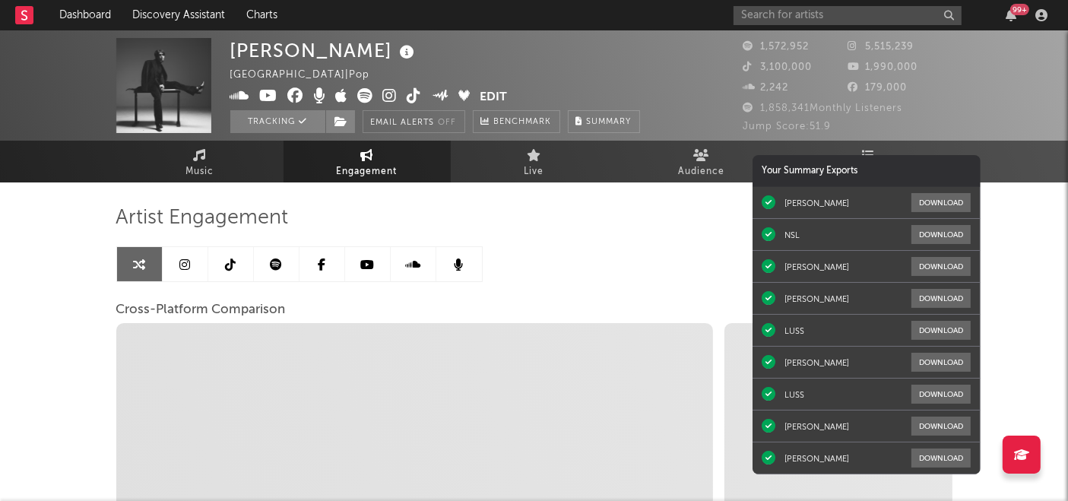
select select "1m"
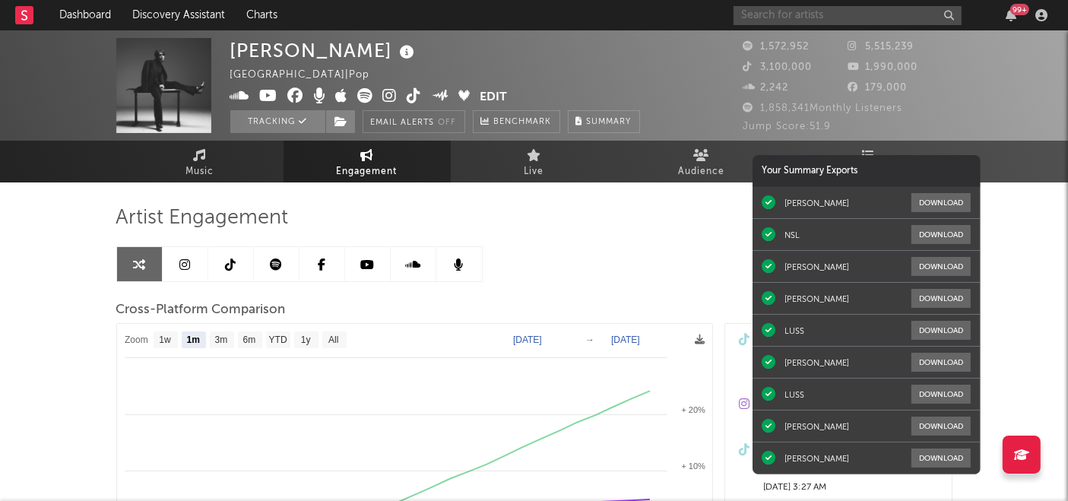
click at [845, 11] on input "text" at bounding box center [848, 15] width 228 height 19
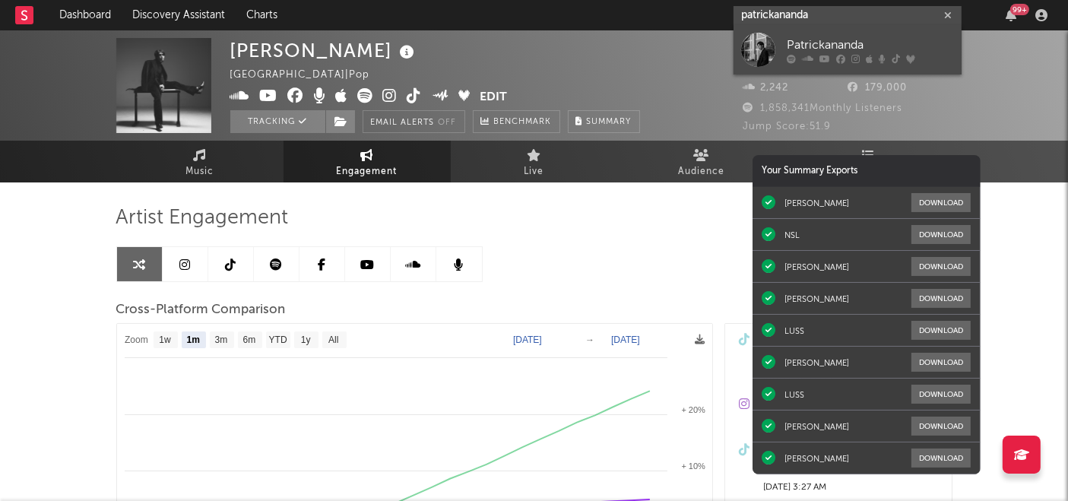
type input "patrickananda"
click at [827, 40] on div "Patrickananda" at bounding box center [870, 45] width 167 height 18
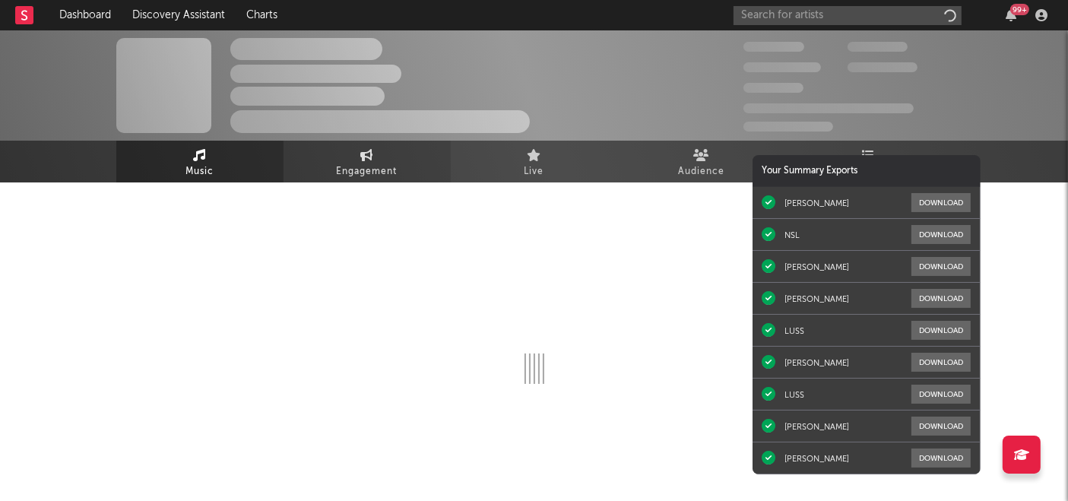
click at [373, 159] on icon at bounding box center [366, 155] width 13 height 12
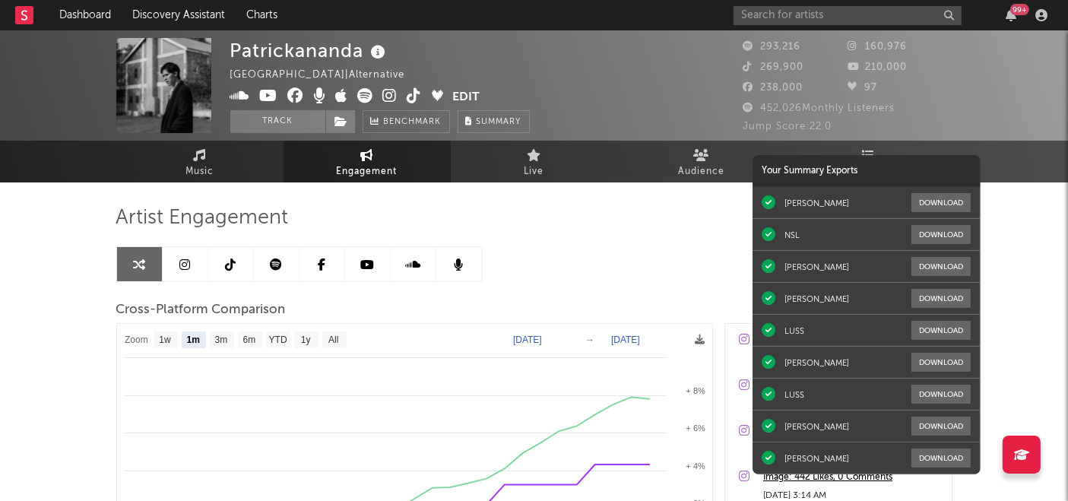
select select "1m"
click at [811, 12] on input "text" at bounding box center [848, 15] width 228 height 19
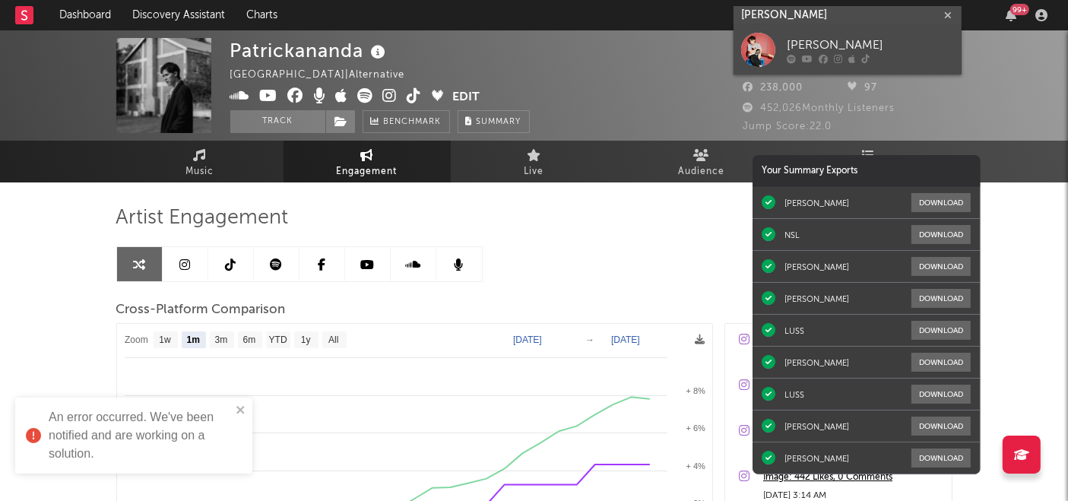
type input "[PERSON_NAME]"
click at [787, 40] on div "[PERSON_NAME]" at bounding box center [870, 45] width 167 height 18
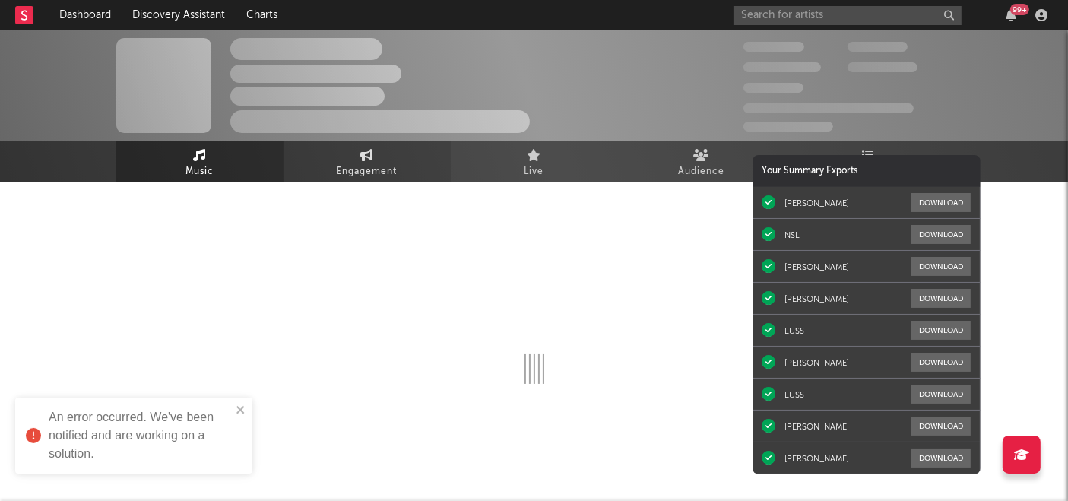
click at [386, 157] on link "Engagement" at bounding box center [367, 162] width 167 height 42
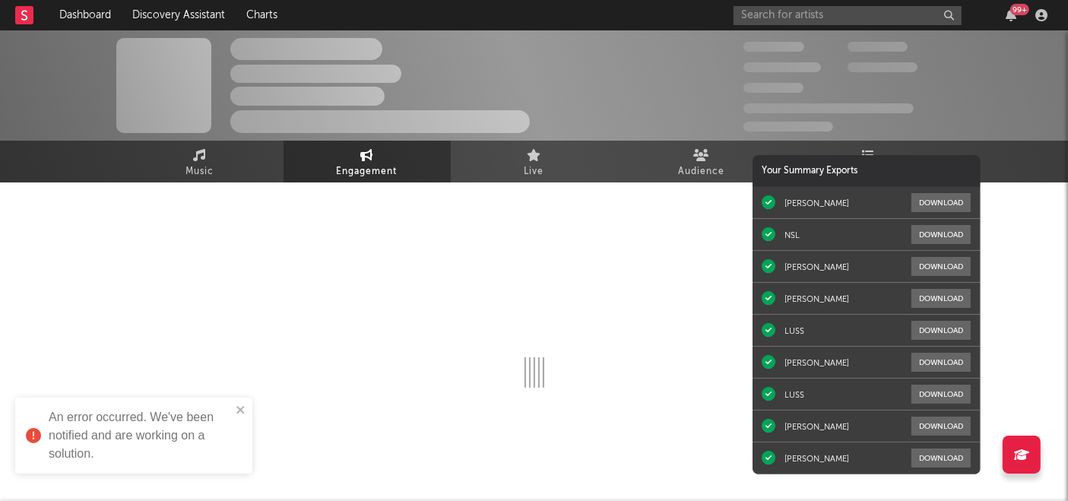
select select "1w"
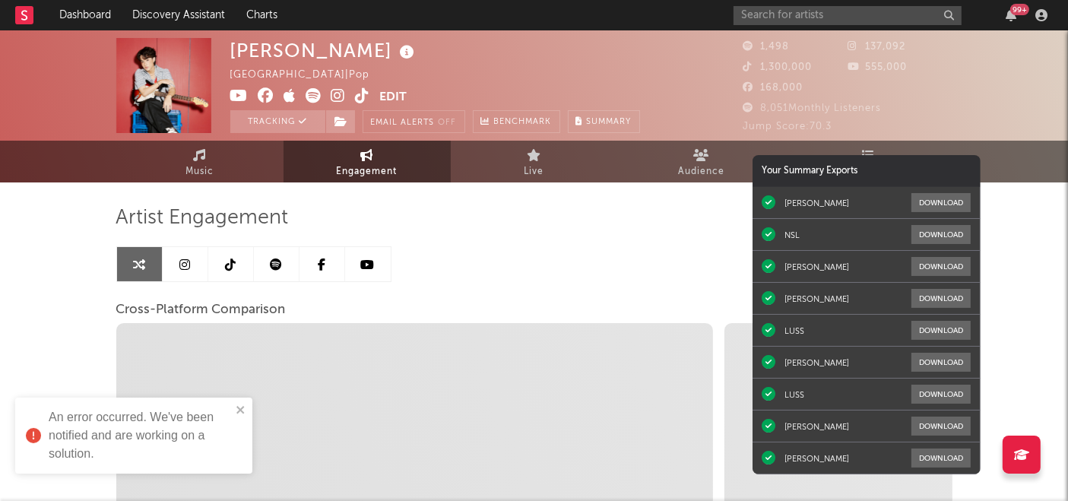
select select "1m"
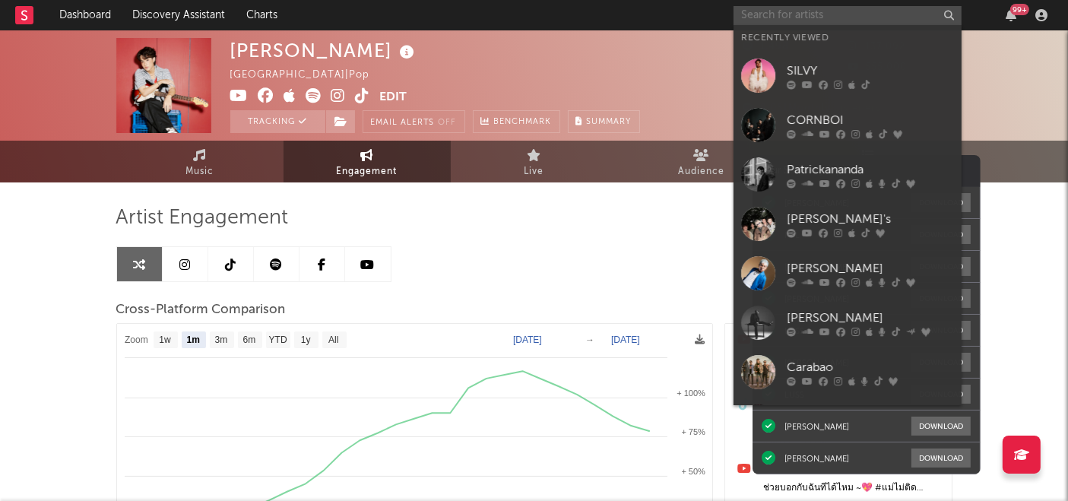
click at [818, 17] on input "text" at bounding box center [848, 15] width 228 height 19
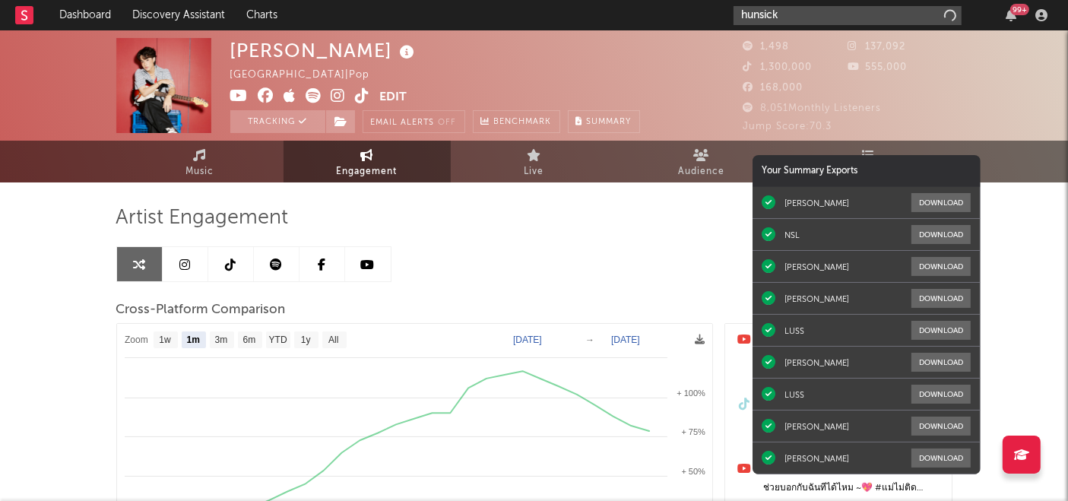
click at [799, 14] on input "hunsick" at bounding box center [848, 15] width 228 height 19
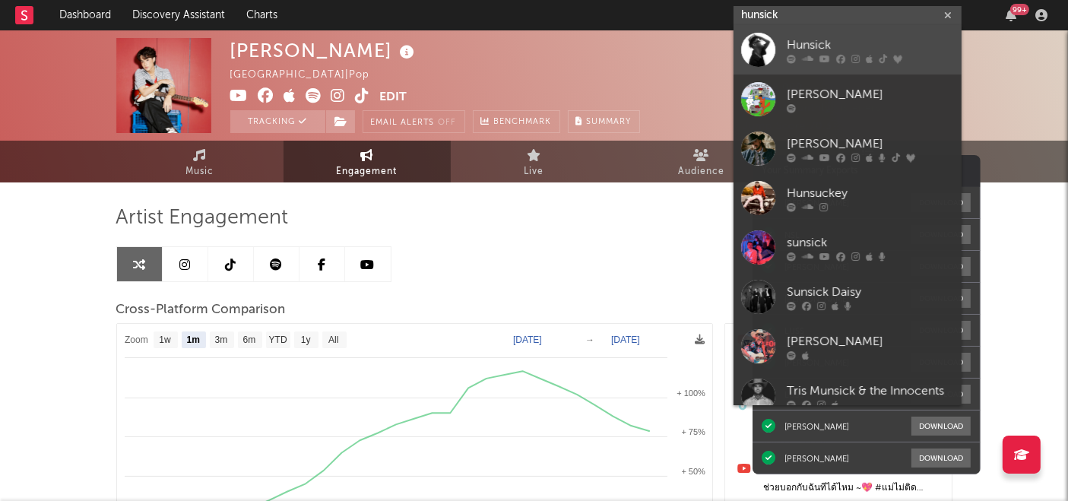
type input "hunsick"
click at [789, 45] on div "Hunsick" at bounding box center [870, 45] width 167 height 18
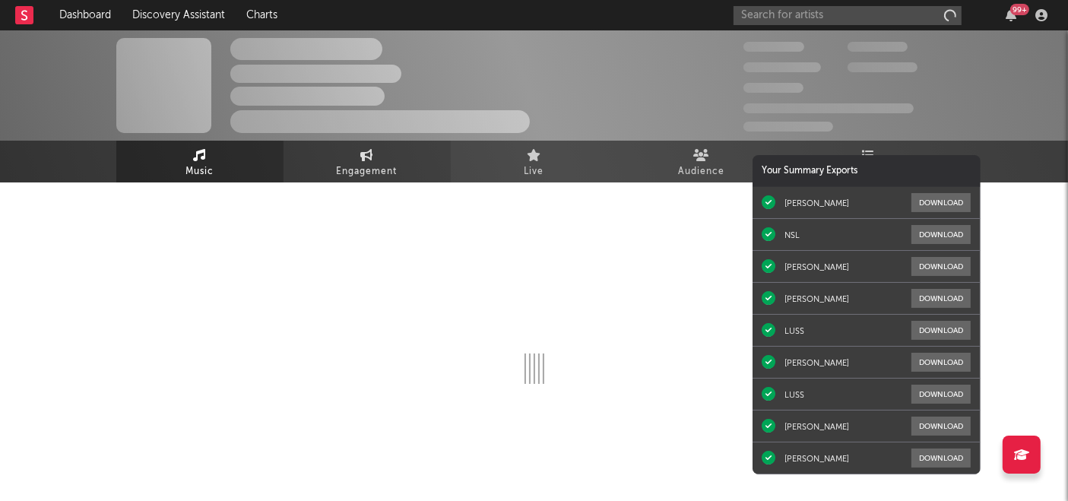
click at [367, 160] on icon at bounding box center [366, 155] width 13 height 12
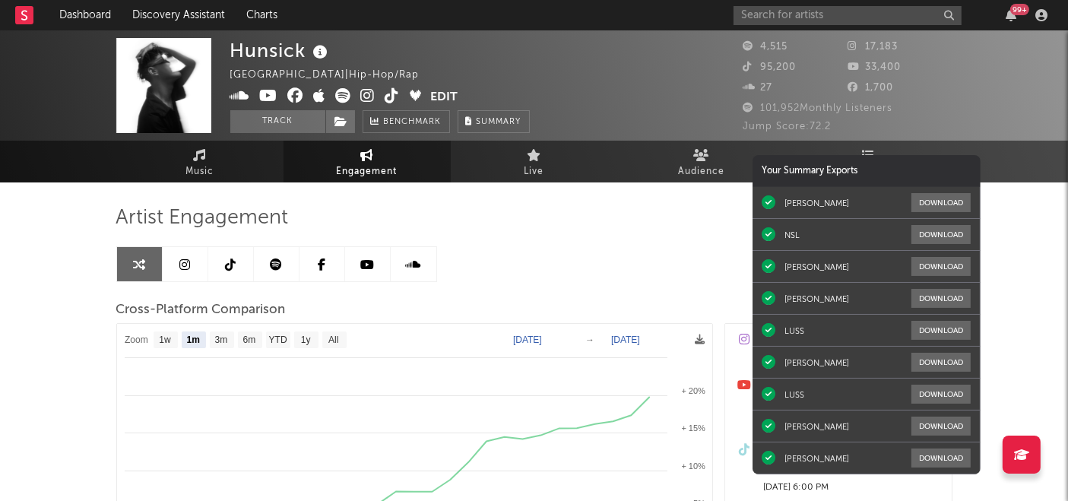
select select "1m"
click at [874, 14] on input "text" at bounding box center [848, 15] width 228 height 19
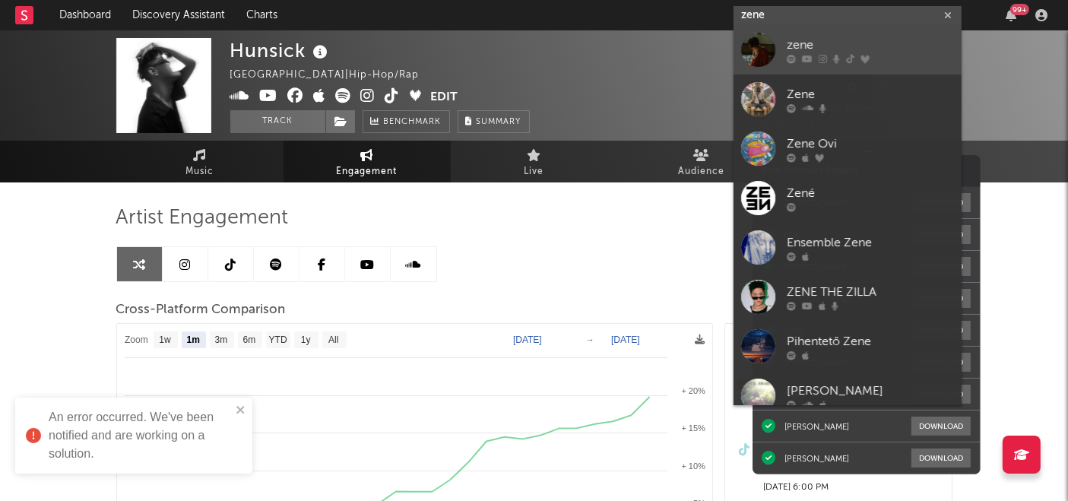
type input "zene"
click at [830, 45] on div "zene" at bounding box center [870, 45] width 167 height 18
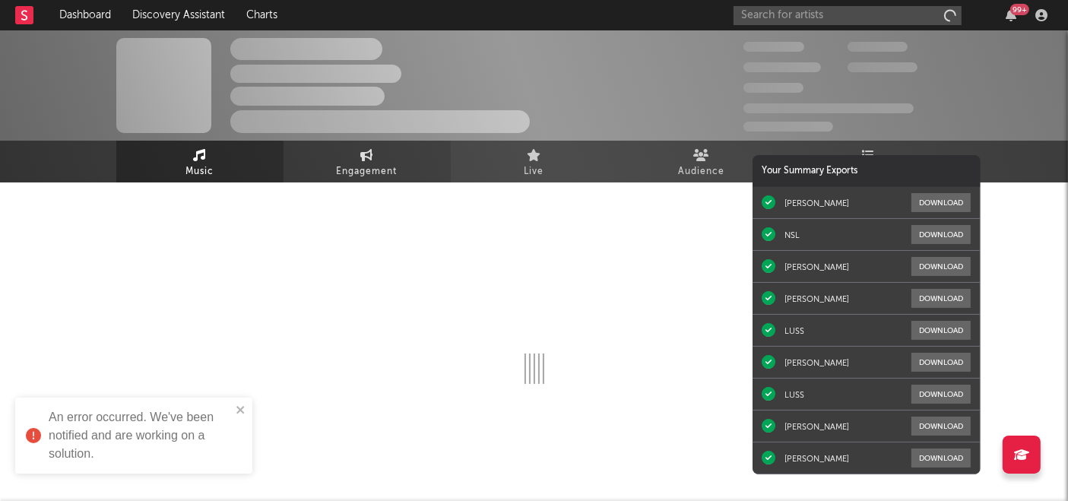
click at [362, 163] on span "Engagement" at bounding box center [367, 172] width 61 height 18
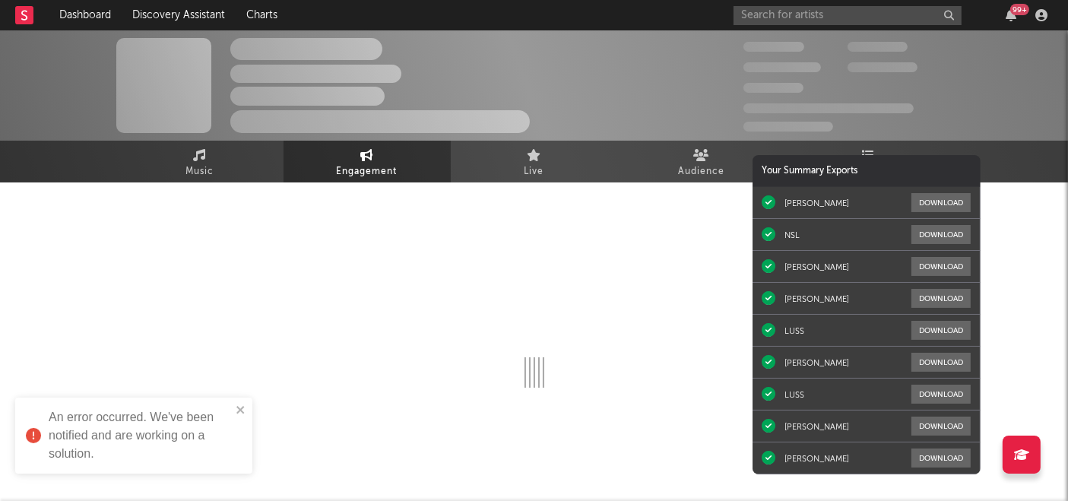
select select "1w"
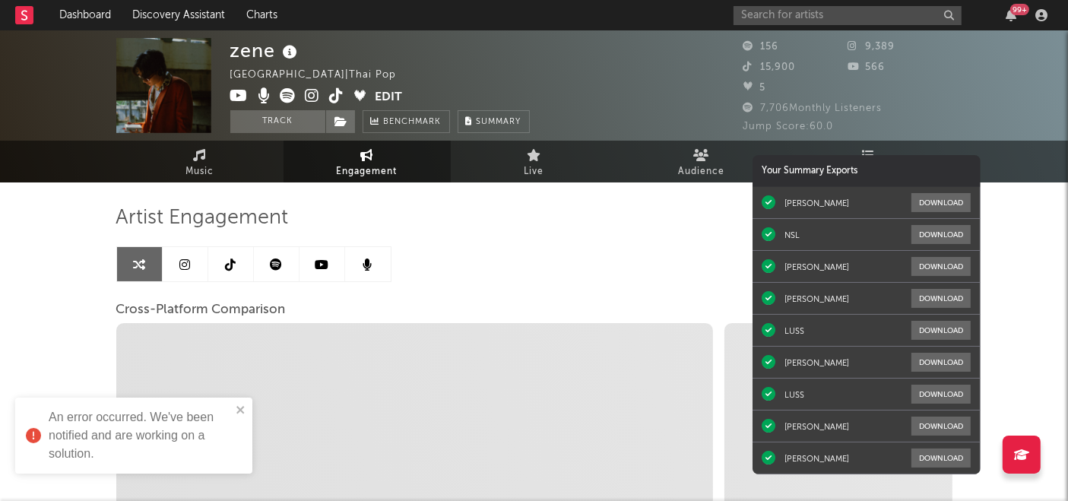
select select "1m"
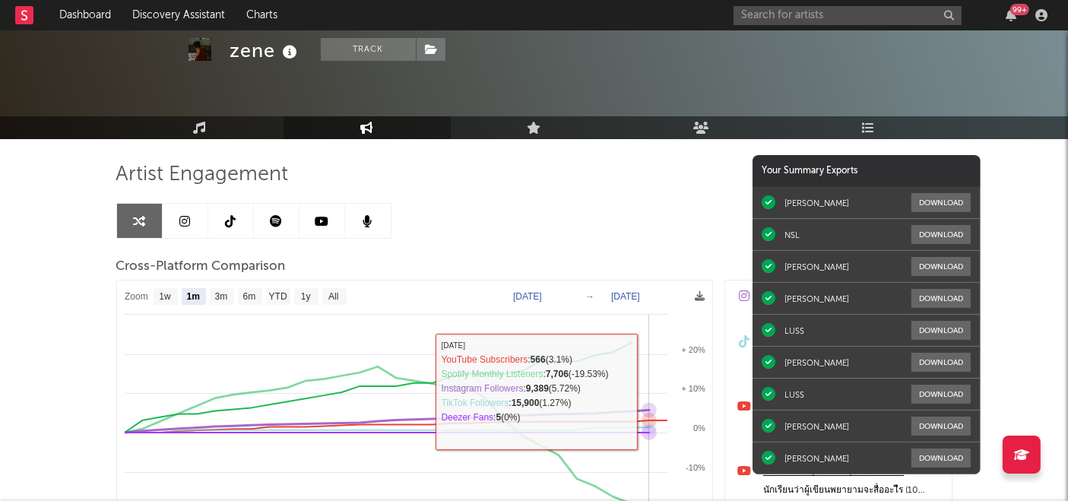
scroll to position [165, 0]
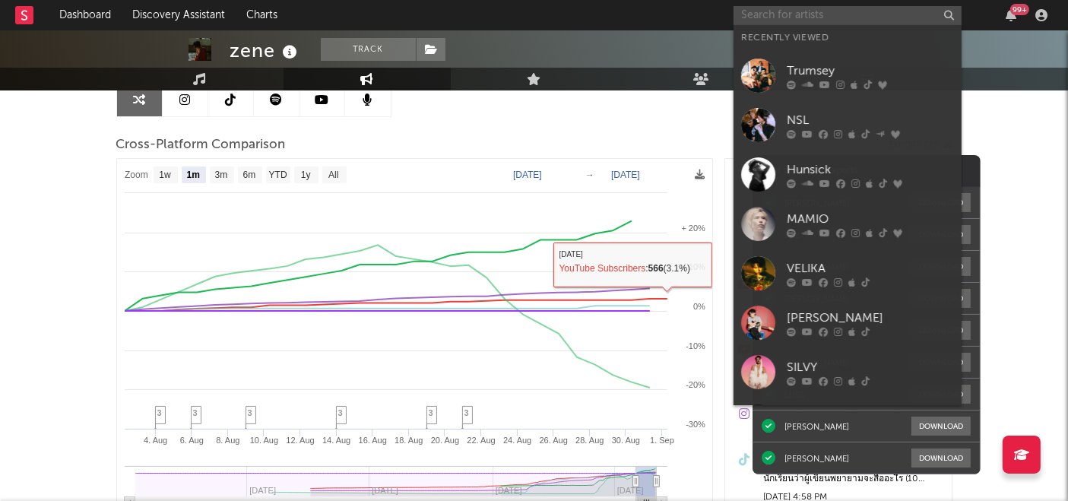
click at [853, 15] on input "text" at bounding box center [848, 15] width 228 height 19
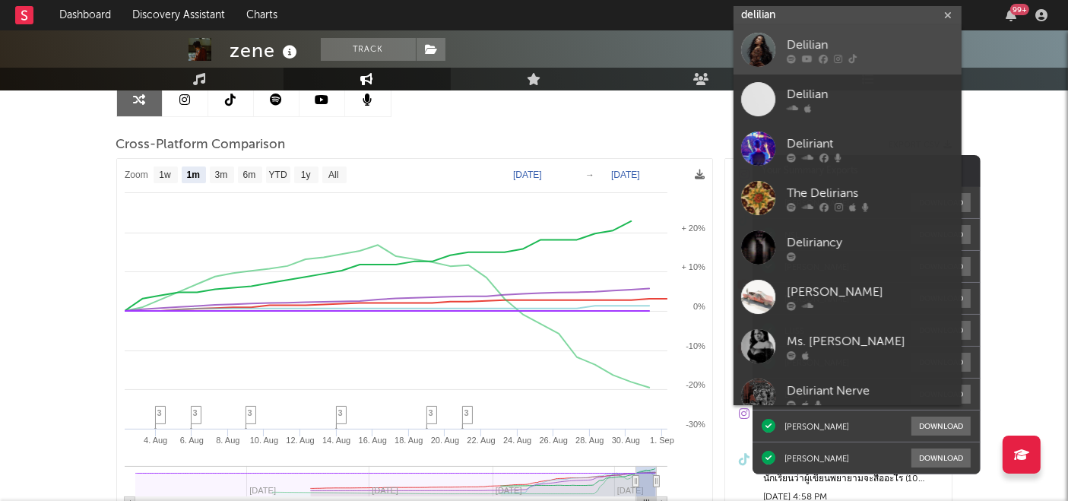
type input "delilian"
click at [826, 41] on div "Delilian" at bounding box center [870, 45] width 167 height 18
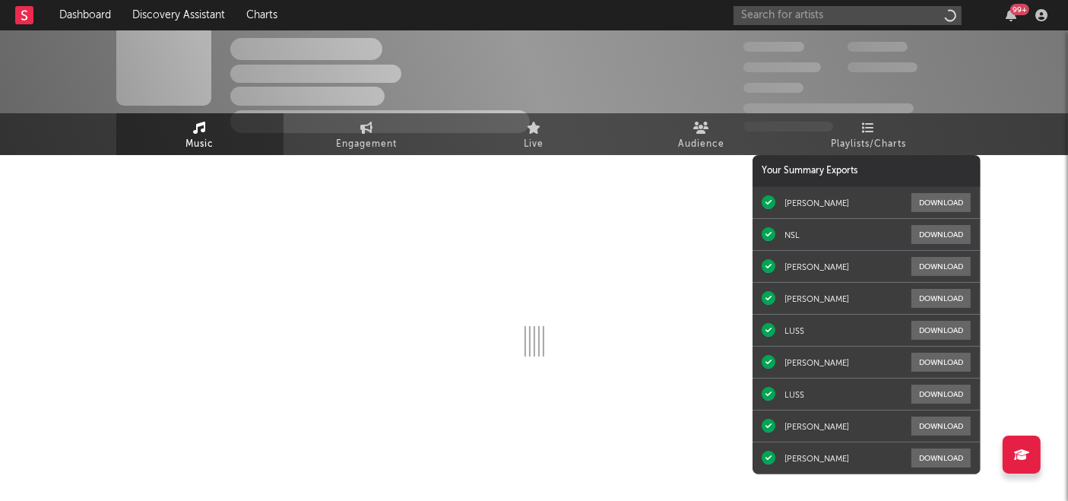
scroll to position [27, 0]
click at [360, 145] on span "Engagement" at bounding box center [367, 145] width 61 height 18
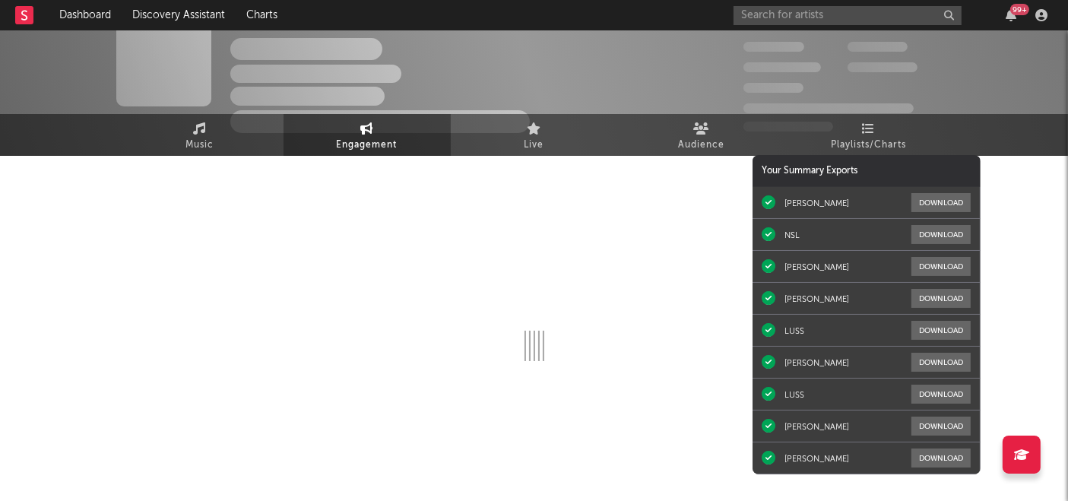
select select "1w"
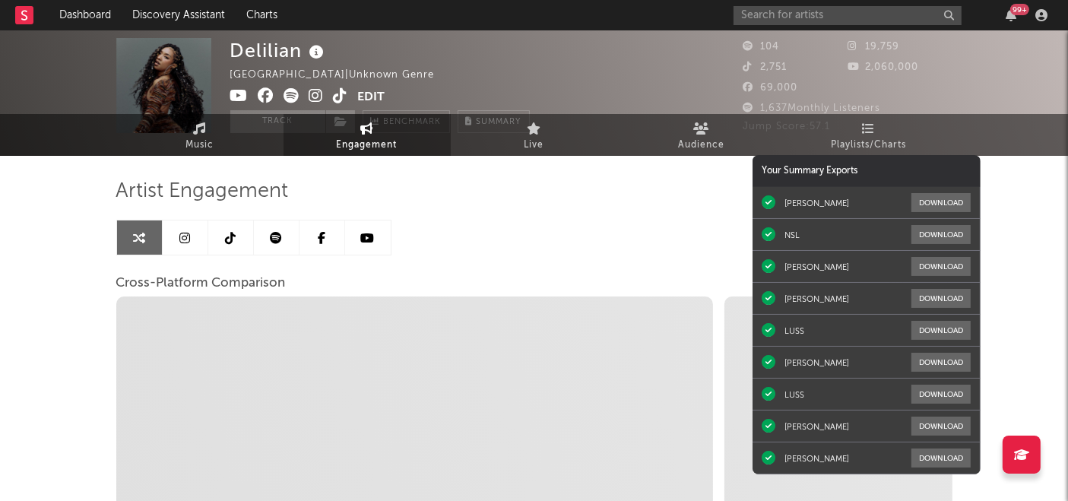
select select "1m"
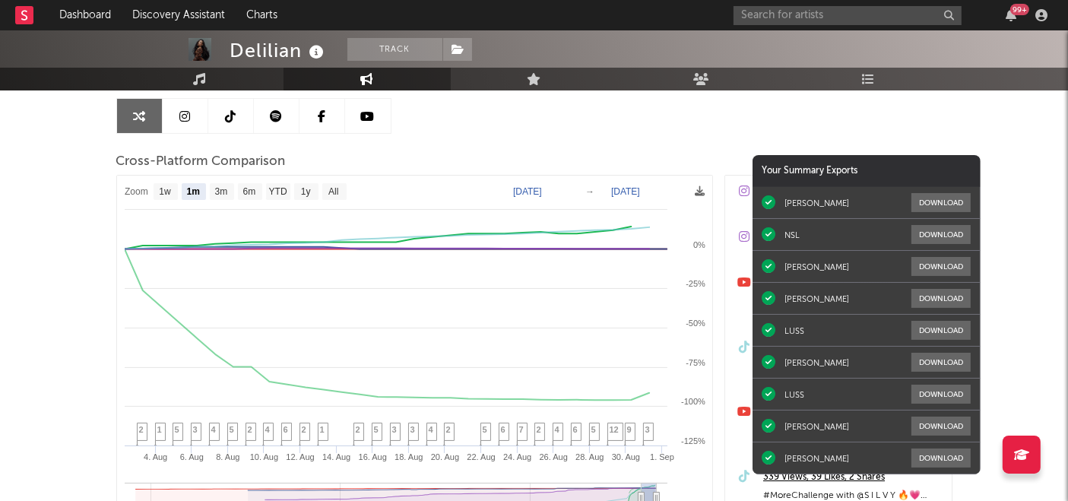
scroll to position [180, 0]
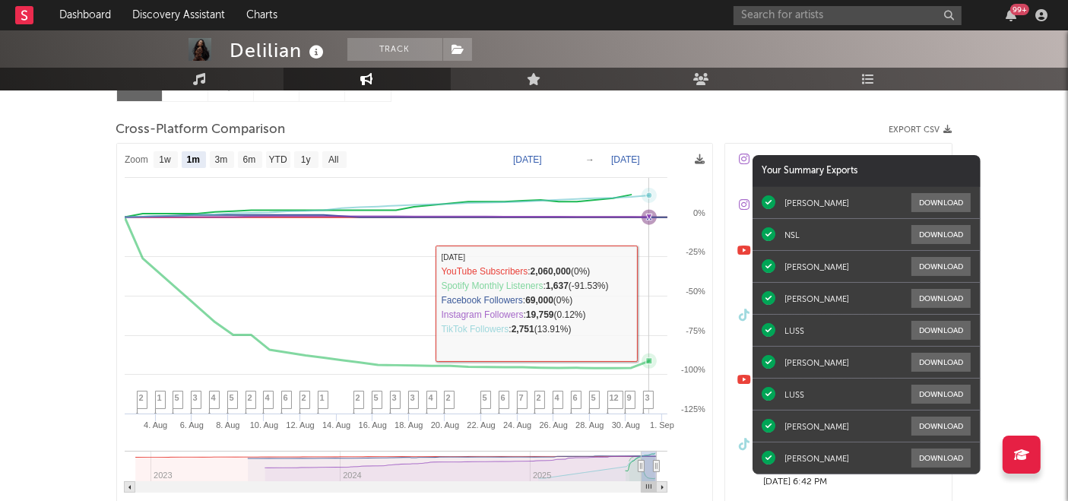
select select "1m"
